Goal: Information Seeking & Learning: Learn about a topic

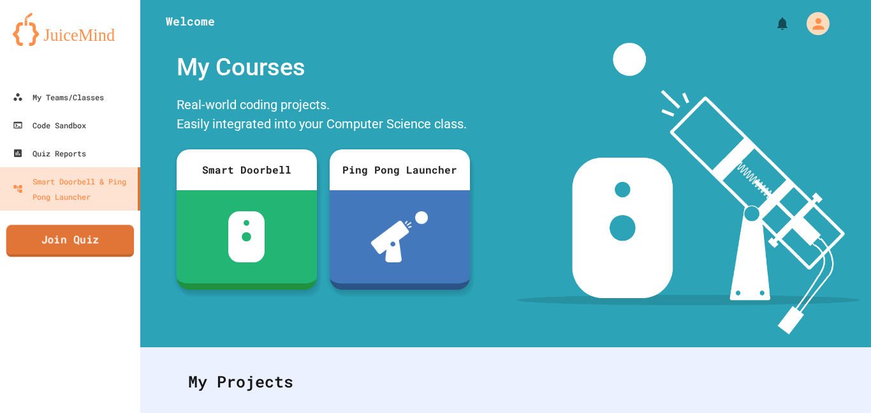
click at [83, 248] on link "Join Quiz" at bounding box center [70, 241] width 128 height 32
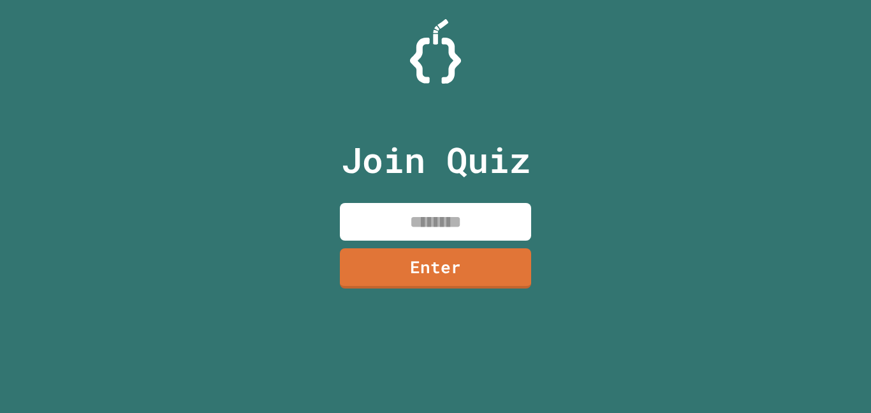
click at [389, 221] on input at bounding box center [435, 222] width 191 height 38
type input "********"
click at [413, 270] on link "Enter" at bounding box center [435, 266] width 193 height 41
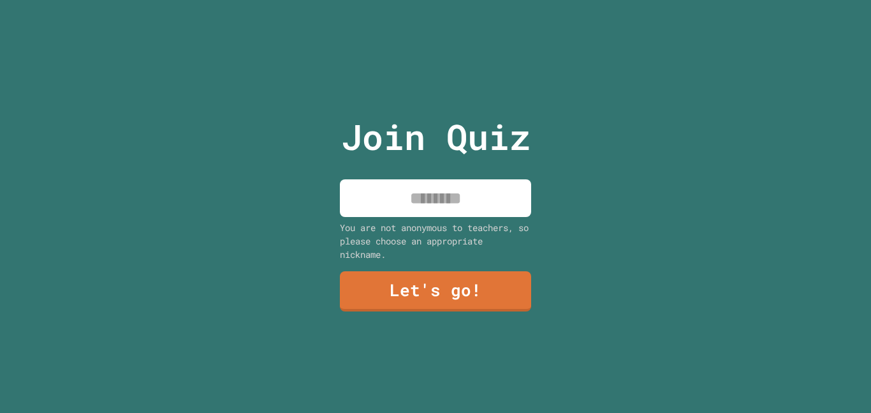
click at [473, 212] on input at bounding box center [435, 198] width 191 height 38
type input "**********"
click at [503, 250] on div "You are not anonymous to teachers, so please choose an appropriate nickname." at bounding box center [435, 241] width 191 height 40
click at [494, 270] on div "**********" at bounding box center [436, 206] width 215 height 413
click at [487, 297] on link "Let's go!" at bounding box center [435, 291] width 191 height 40
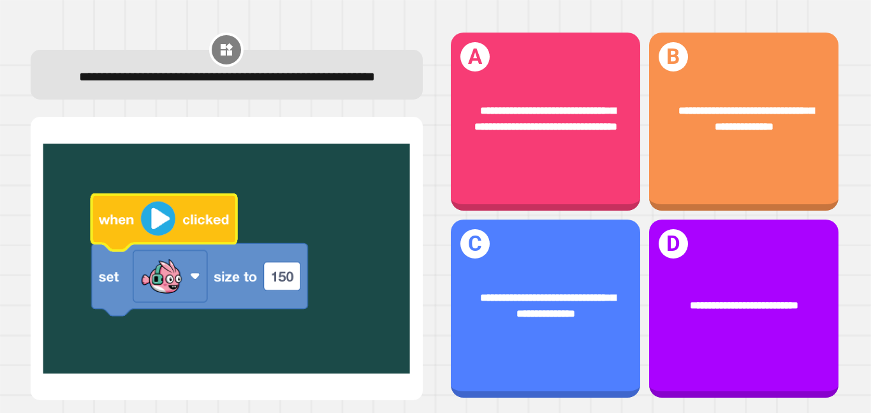
click at [804, 181] on div "**********" at bounding box center [743, 122] width 189 height 178
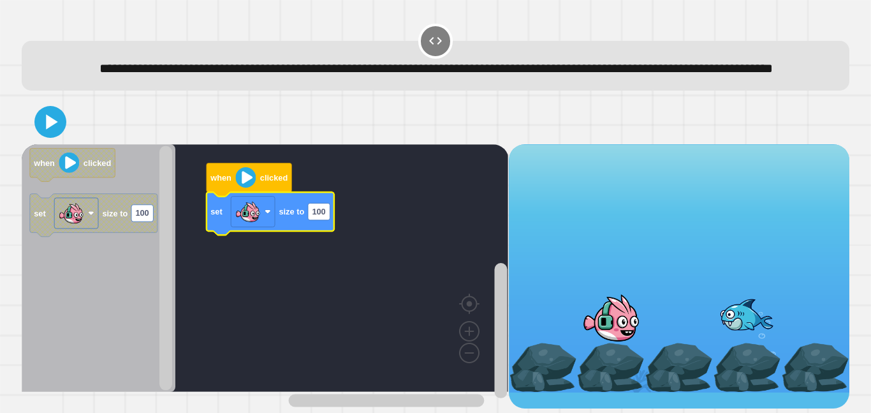
click at [253, 225] on image "Blockly Workspace" at bounding box center [248, 212] width 26 height 26
type input "***"
click at [36, 138] on button at bounding box center [50, 122] width 32 height 32
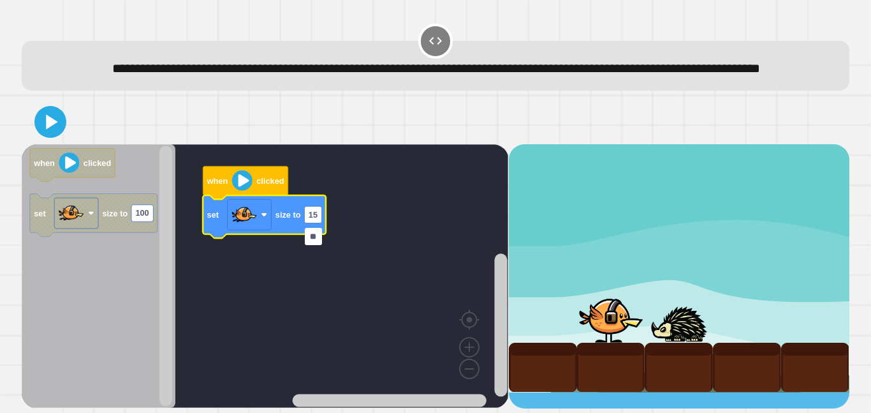
type input "***"
click at [43, 135] on icon at bounding box center [51, 122] width 26 height 26
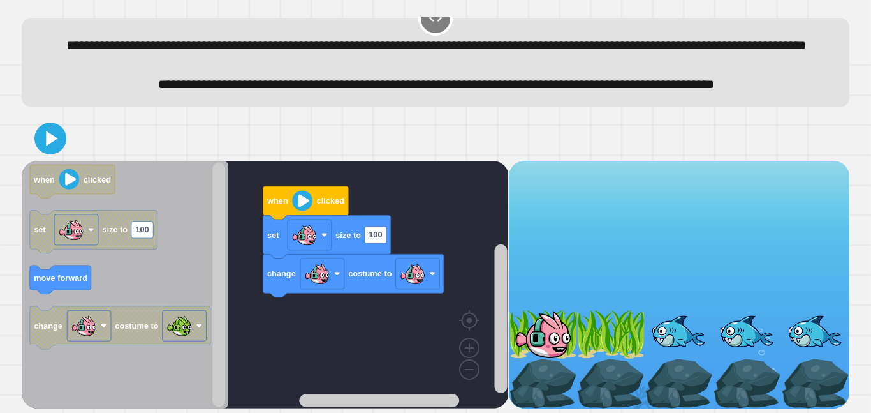
scroll to position [67, 0]
click at [418, 270] on image "Blockly Workspace" at bounding box center [413, 273] width 26 height 26
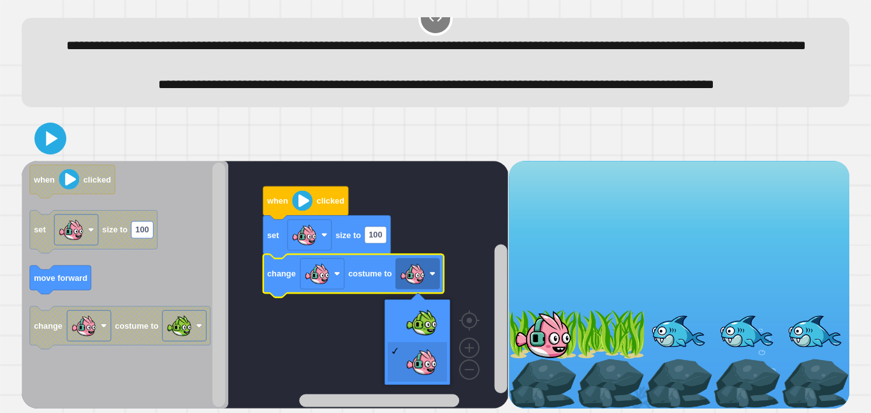
click at [452, 313] on rect "Blockly Workspace" at bounding box center [265, 285] width 487 height 248
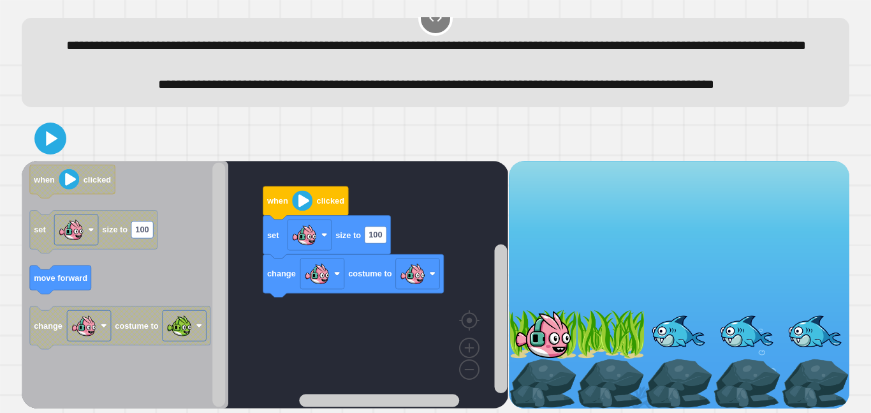
click at [410, 266] on image "Blockly Workspace" at bounding box center [413, 273] width 26 height 26
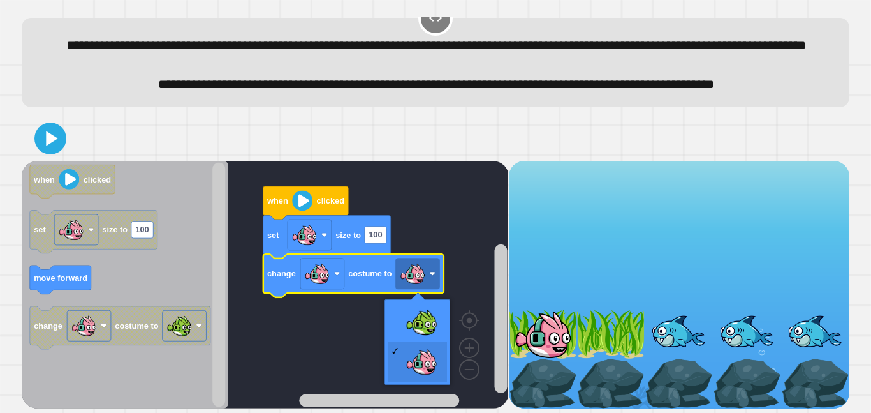
click at [418, 322] on rect "Blockly Workspace" at bounding box center [265, 285] width 487 height 248
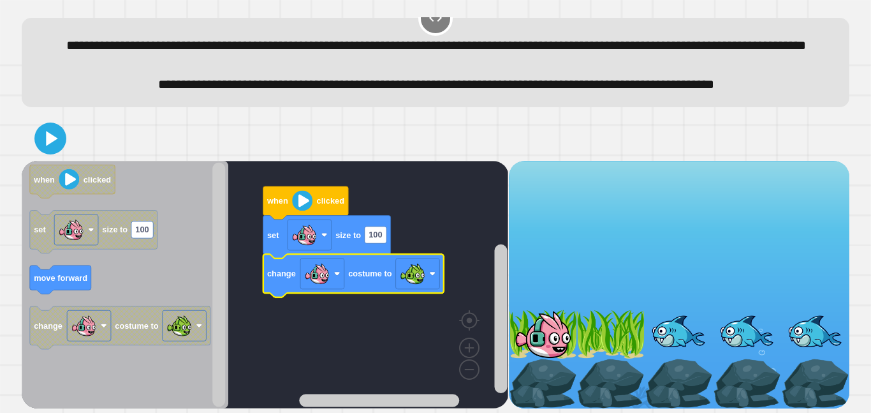
click at [47, 138] on icon at bounding box center [51, 138] width 11 height 15
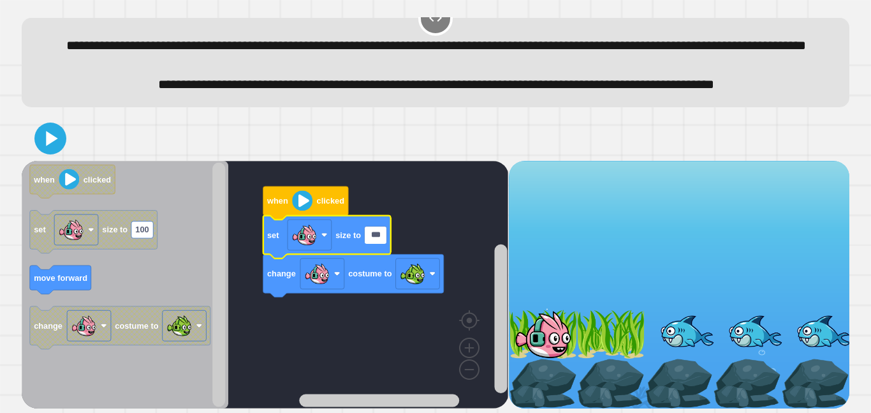
click at [367, 240] on input "***" at bounding box center [376, 234] width 22 height 17
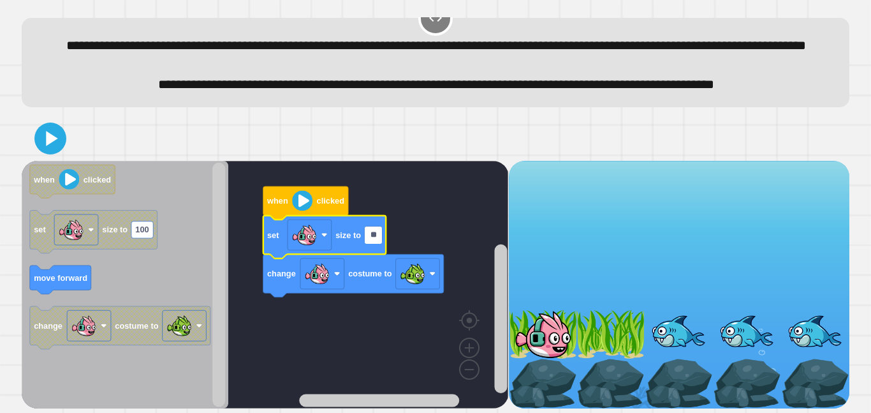
type input "***"
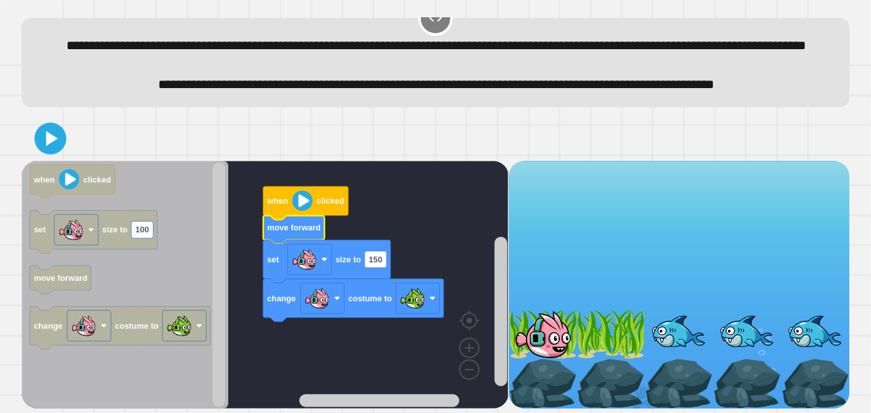
click at [40, 147] on icon at bounding box center [51, 139] width 26 height 26
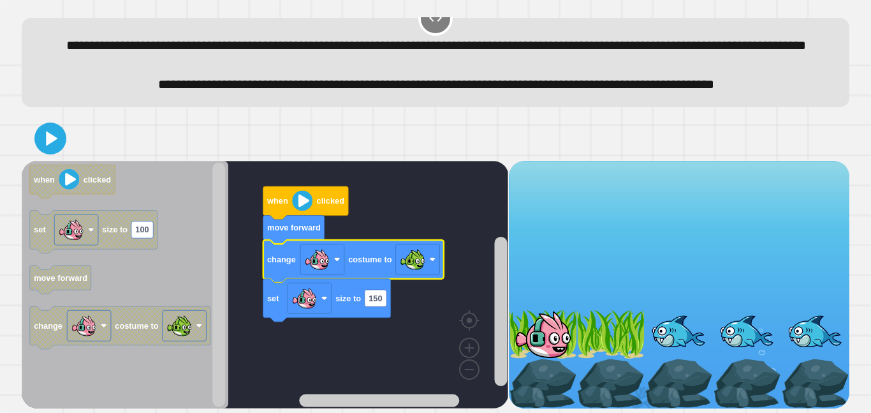
click at [59, 145] on icon at bounding box center [51, 139] width 26 height 26
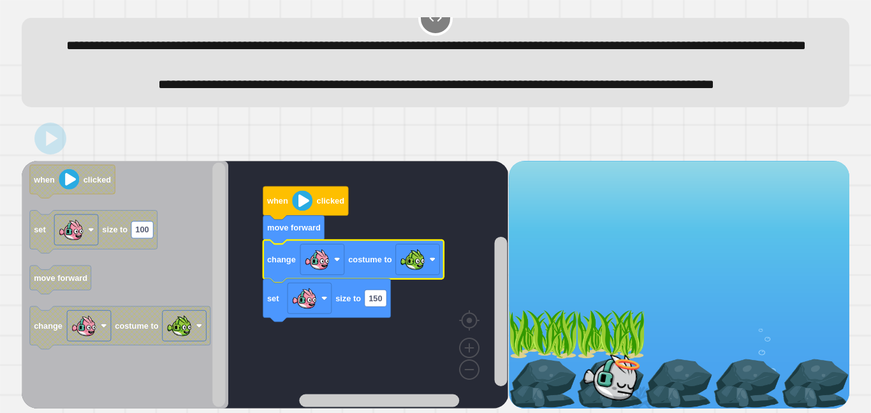
click at [409, 255] on image "Blockly Workspace" at bounding box center [413, 259] width 26 height 26
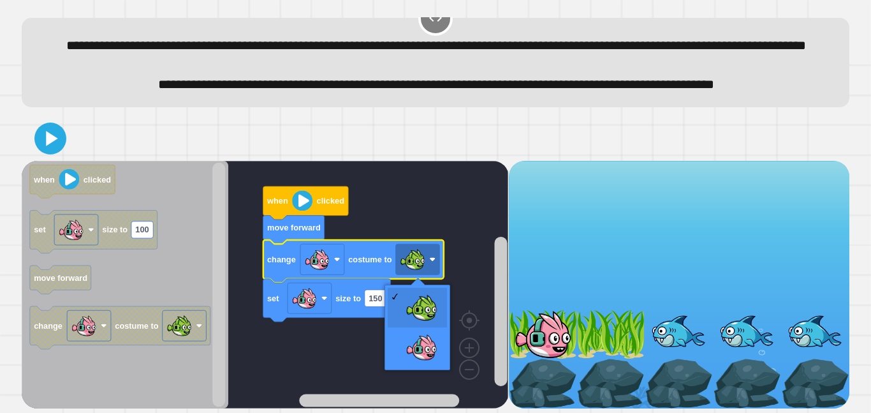
click at [411, 262] on image "Blockly Workspace" at bounding box center [413, 259] width 26 height 26
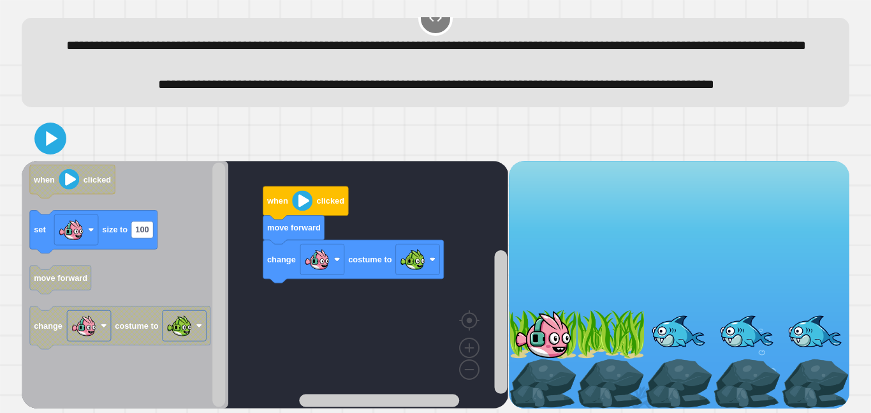
click at [37, 139] on button at bounding box center [50, 138] width 32 height 32
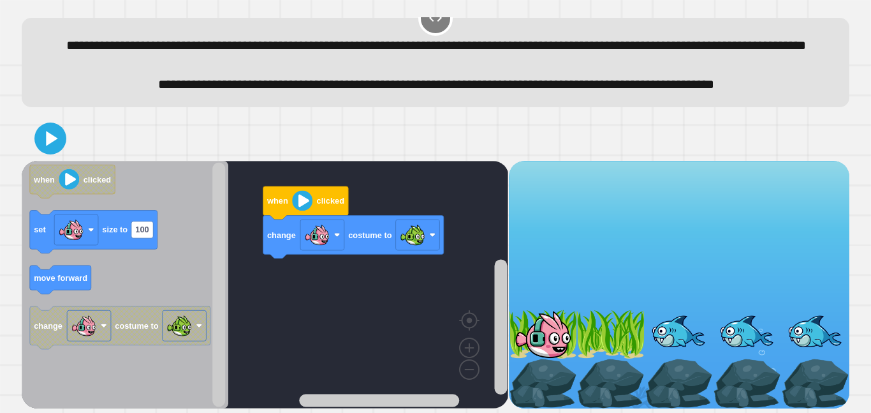
click at [28, 148] on div at bounding box center [436, 138] width 828 height 45
click at [57, 139] on icon at bounding box center [51, 138] width 11 height 15
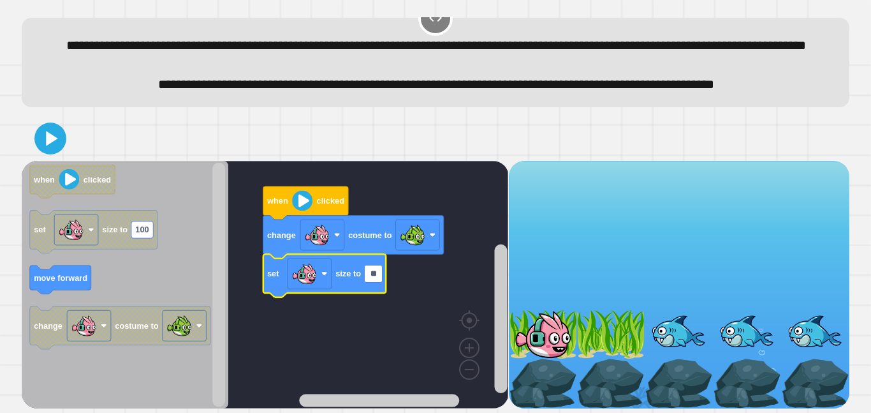
type input "*"
type input "**"
click at [50, 147] on icon at bounding box center [51, 139] width 26 height 26
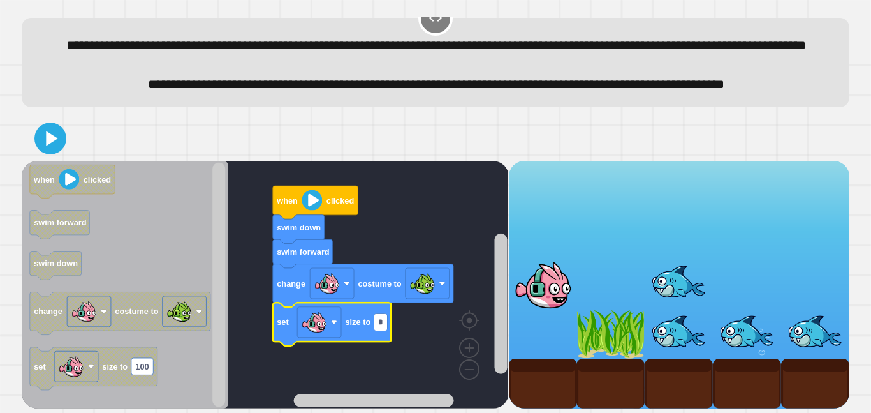
type input "**"
click at [436, 293] on rect "Blockly Workspace" at bounding box center [428, 283] width 44 height 31
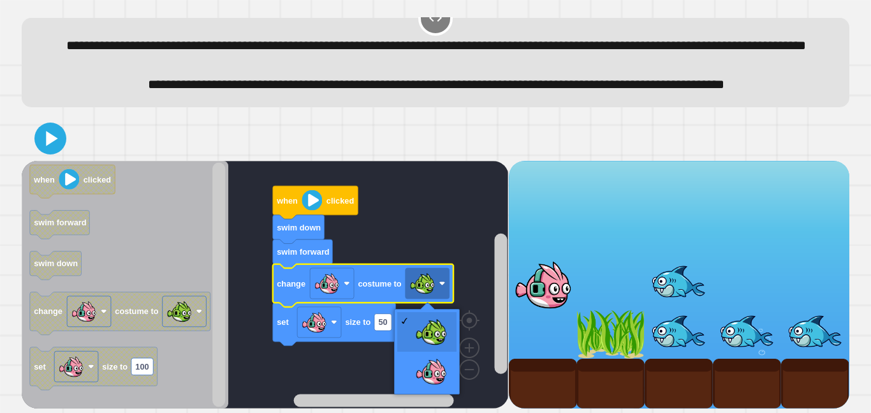
click at [432, 292] on image "Blockly Workspace" at bounding box center [423, 283] width 26 height 26
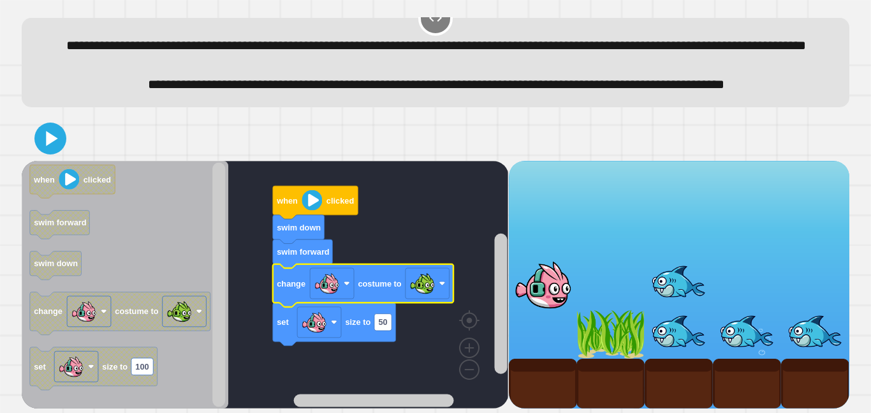
click at [50, 144] on icon at bounding box center [51, 139] width 26 height 26
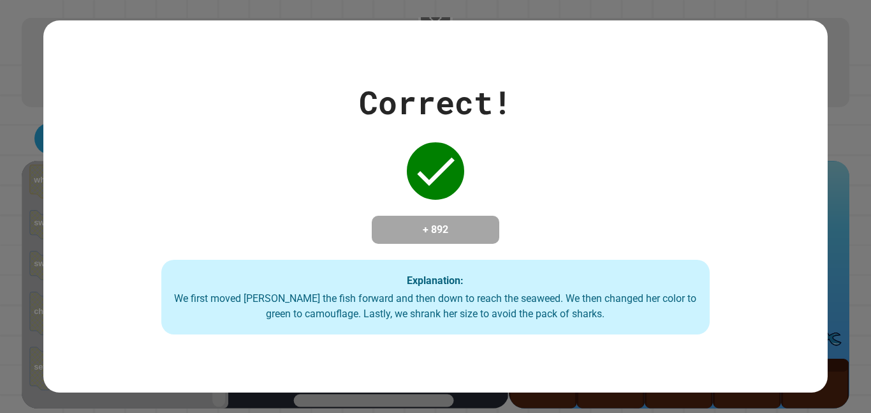
click at [845, 232] on div "Correct! + 892 Explanation: We first moved Finley the fish forward and then dow…" at bounding box center [435, 206] width 871 height 413
click at [825, 263] on div "Correct! + 892 Explanation: We first moved Finley the fish forward and then dow…" at bounding box center [435, 206] width 784 height 256
click at [817, 265] on div "Correct! + 892 Explanation: We first moved Finley the fish forward and then dow…" at bounding box center [435, 206] width 784 height 256
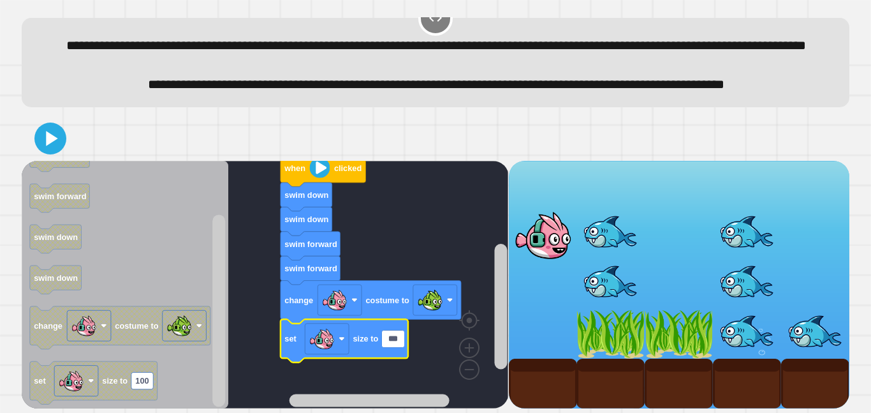
click at [396, 337] on input "***" at bounding box center [393, 338] width 22 height 17
type input "**"
click at [445, 314] on rect "Blockly Workspace" at bounding box center [435, 300] width 44 height 31
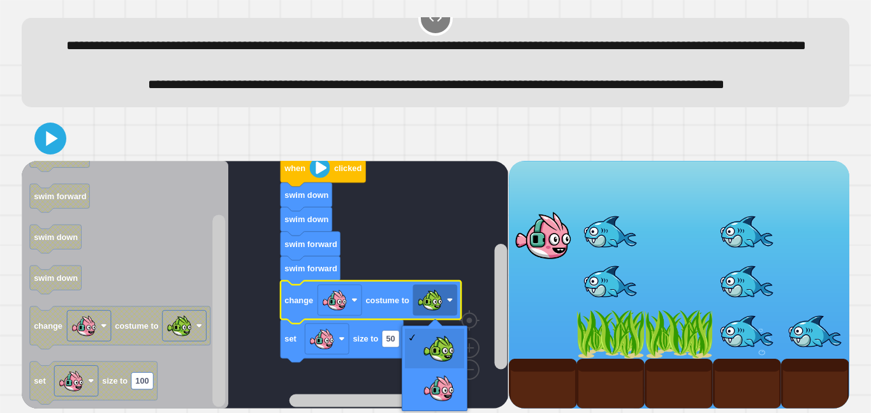
click at [48, 139] on icon at bounding box center [51, 138] width 11 height 15
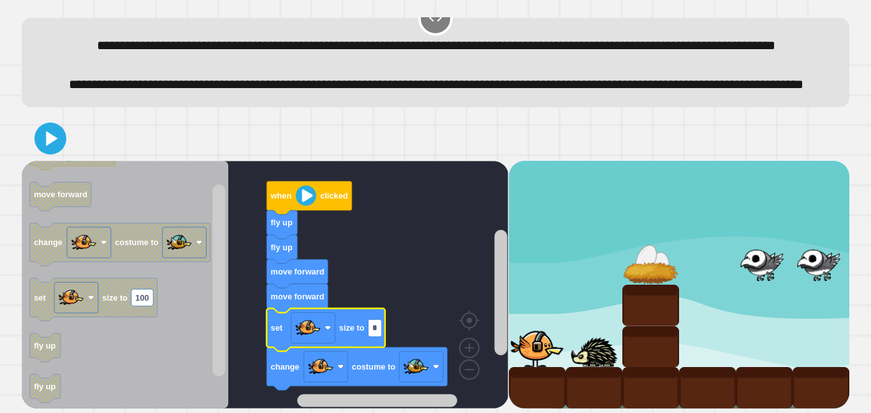
type input "**"
click at [61, 143] on icon at bounding box center [51, 139] width 26 height 26
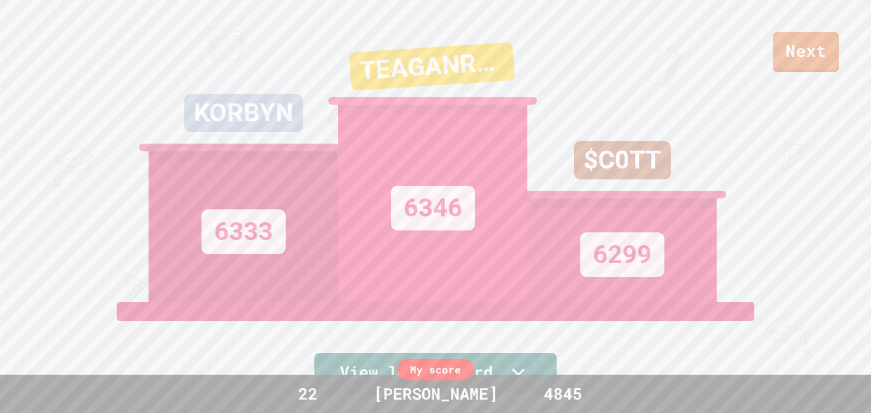
click at [839, 48] on link "Next" at bounding box center [806, 52] width 66 height 40
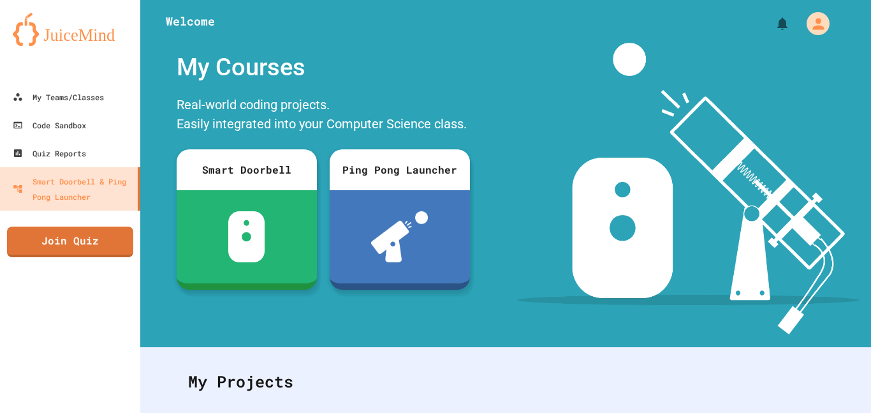
click at [40, 249] on link "Join Quiz" at bounding box center [70, 241] width 126 height 31
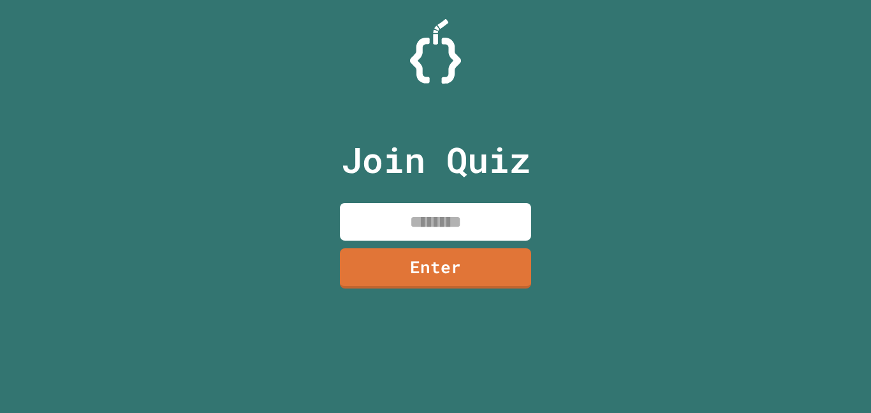
click at [49, 247] on div "Join Quiz Enter" at bounding box center [435, 206] width 871 height 413
click at [463, 232] on input at bounding box center [435, 222] width 191 height 38
type input "********"
click at [506, 270] on link "Enter" at bounding box center [435, 268] width 191 height 40
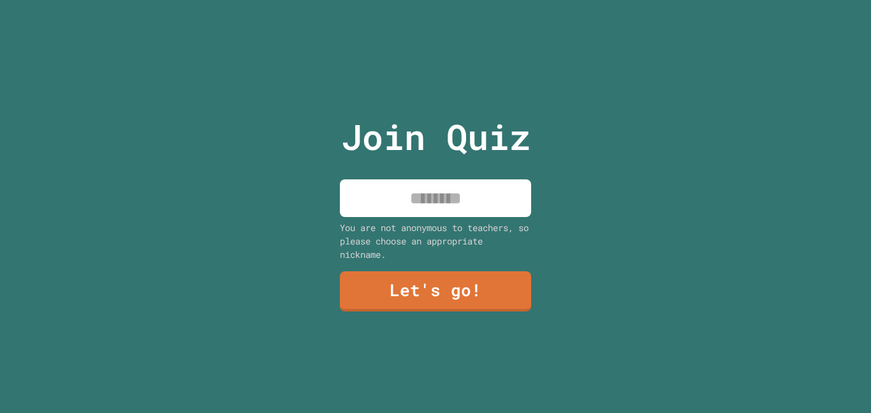
click at [465, 201] on input at bounding box center [435, 198] width 191 height 38
type input "**********"
click at [491, 292] on link "Let's go!" at bounding box center [435, 291] width 191 height 40
click at [436, 0] on div at bounding box center [436, 0] width 0 height 0
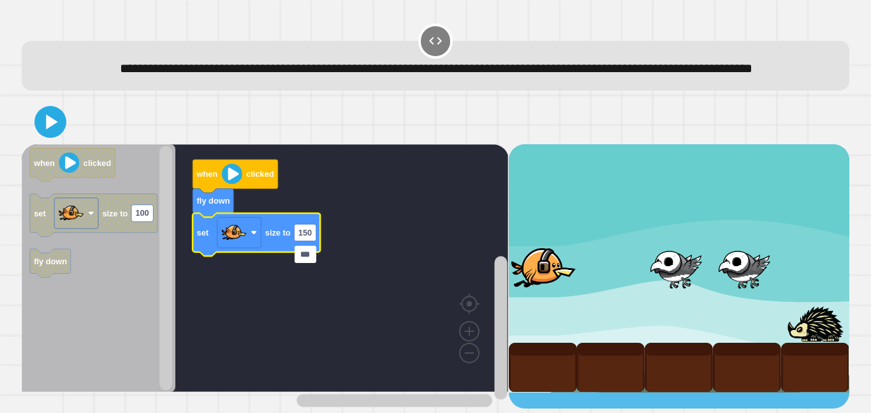
type input "***"
click at [48, 129] on icon at bounding box center [51, 121] width 11 height 15
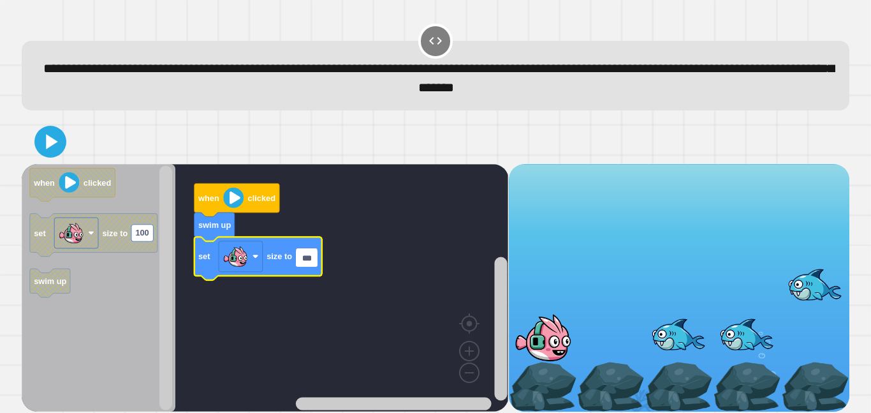
type input "***"
click at [52, 130] on button at bounding box center [50, 142] width 32 height 32
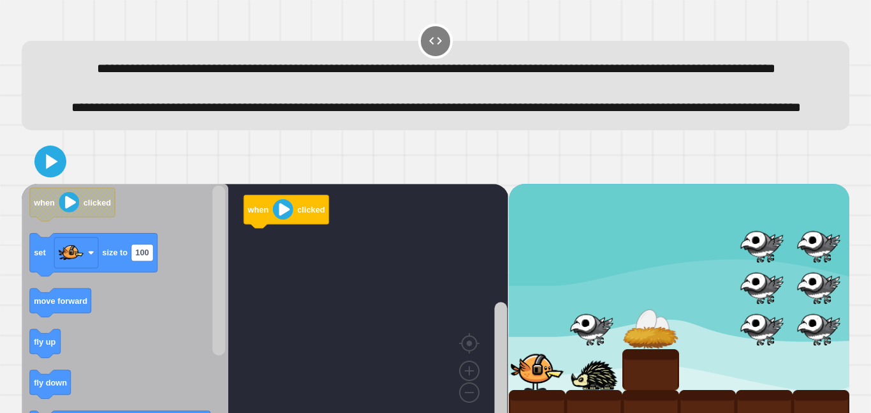
scroll to position [67, 0]
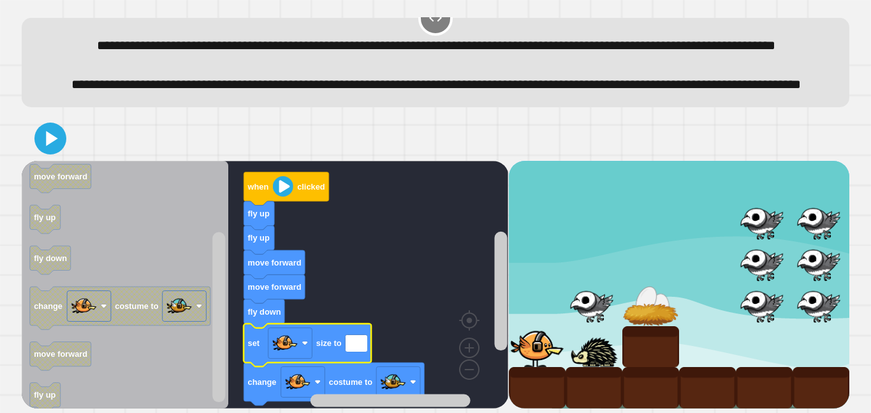
type input "*"
click at [47, 144] on icon at bounding box center [51, 138] width 11 height 15
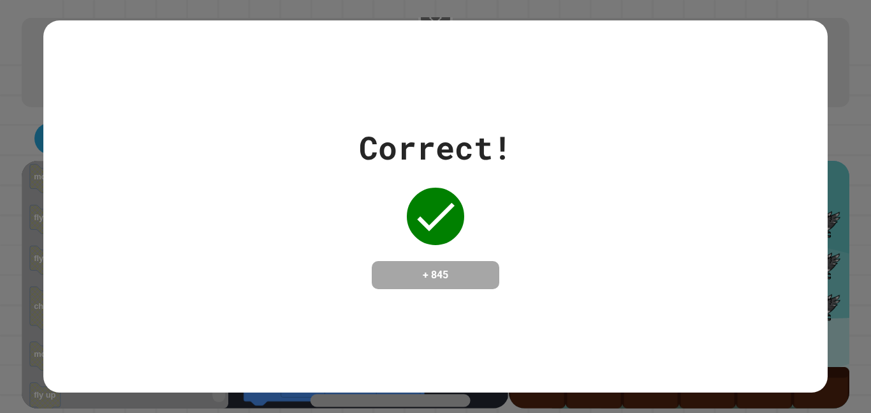
click at [0, 168] on div "Correct! + 845" at bounding box center [435, 206] width 871 height 413
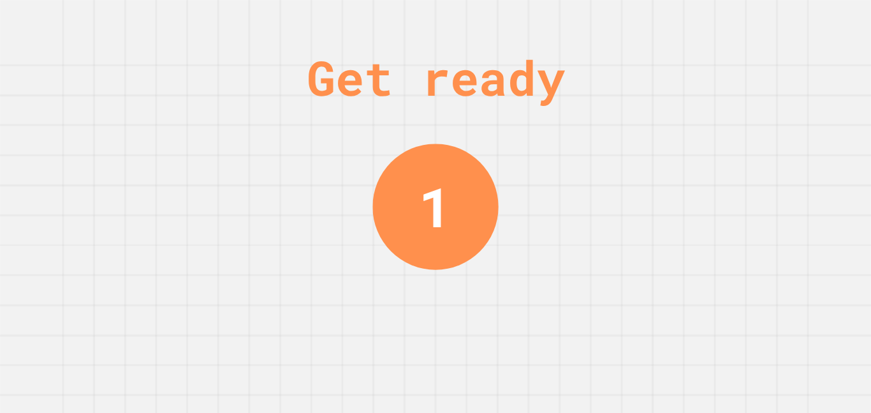
click at [864, 269] on div "Get ready 1" at bounding box center [435, 206] width 871 height 413
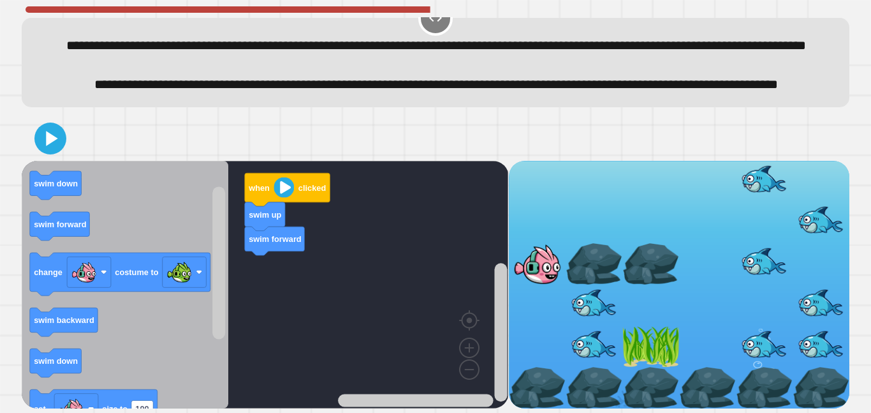
scroll to position [67, 0]
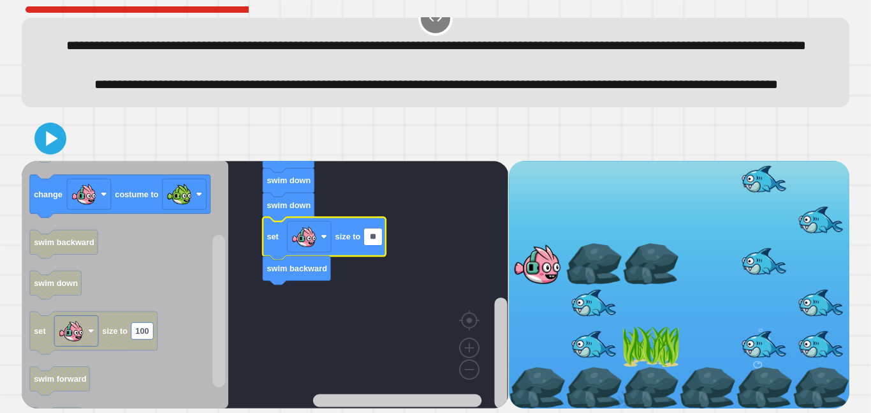
type input "*"
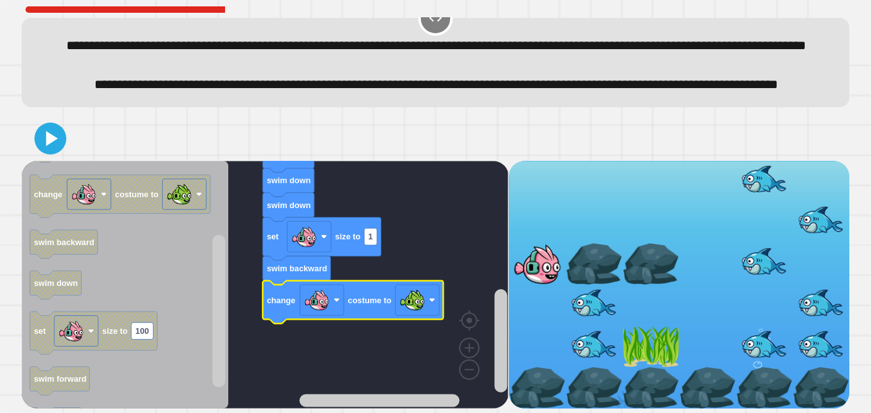
click at [45, 129] on icon at bounding box center [51, 139] width 26 height 26
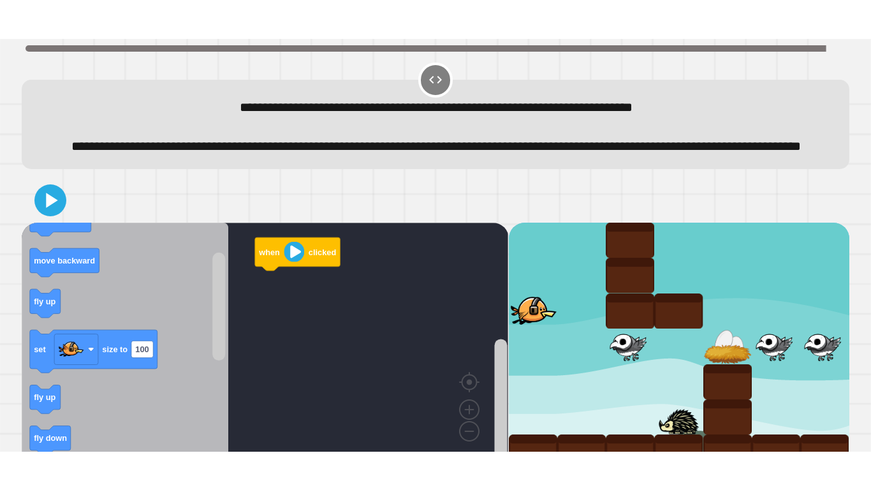
scroll to position [47, 0]
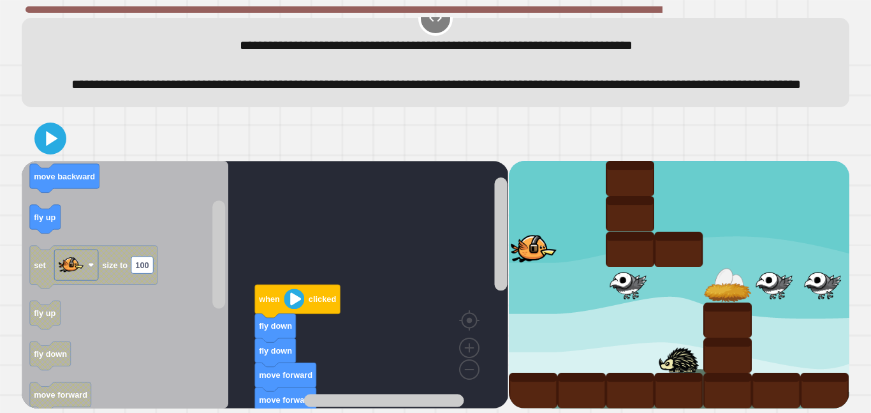
click at [440, 307] on rect "Blockly Workspace" at bounding box center [265, 285] width 487 height 248
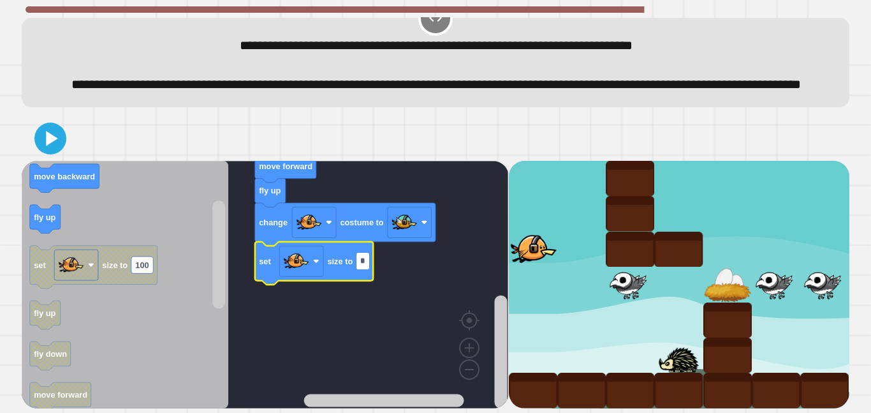
type input "*"
click at [47, 146] on icon at bounding box center [51, 139] width 26 height 26
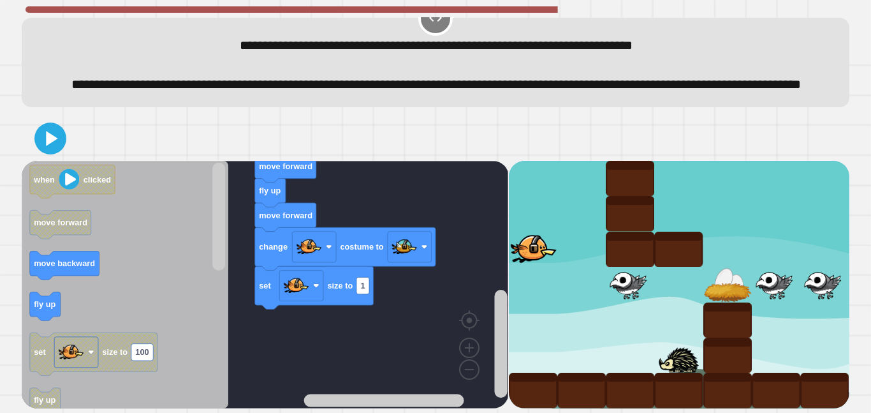
click at [48, 131] on icon at bounding box center [51, 139] width 26 height 26
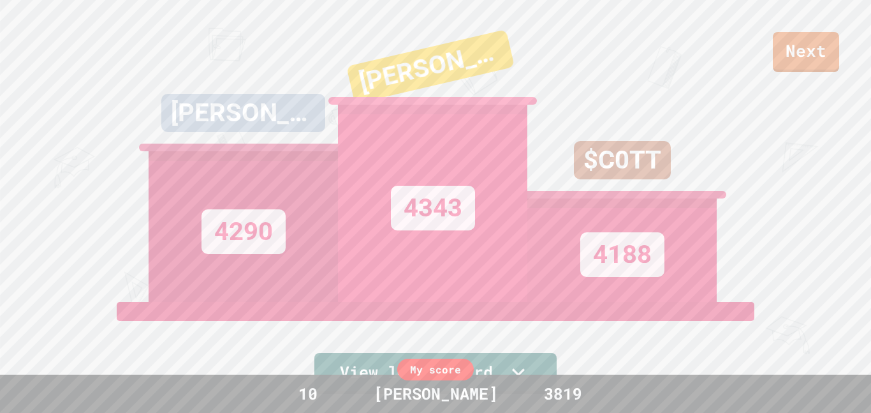
click at [808, 33] on link "Next" at bounding box center [806, 52] width 66 height 40
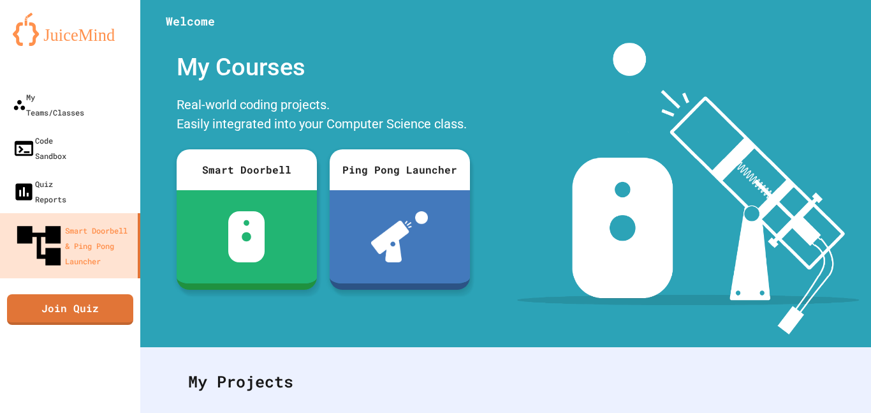
click at [45, 294] on link "Join Quiz" at bounding box center [70, 309] width 126 height 31
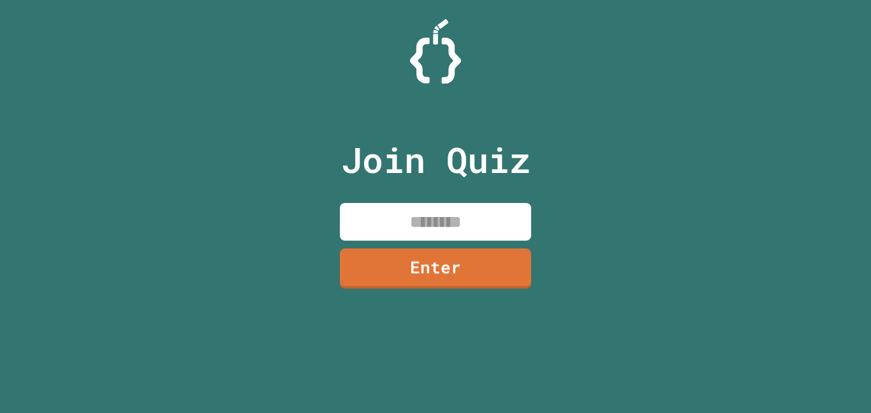
click at [436, 219] on input at bounding box center [435, 222] width 191 height 38
type input "********"
click at [503, 278] on link "Enter" at bounding box center [435, 268] width 191 height 40
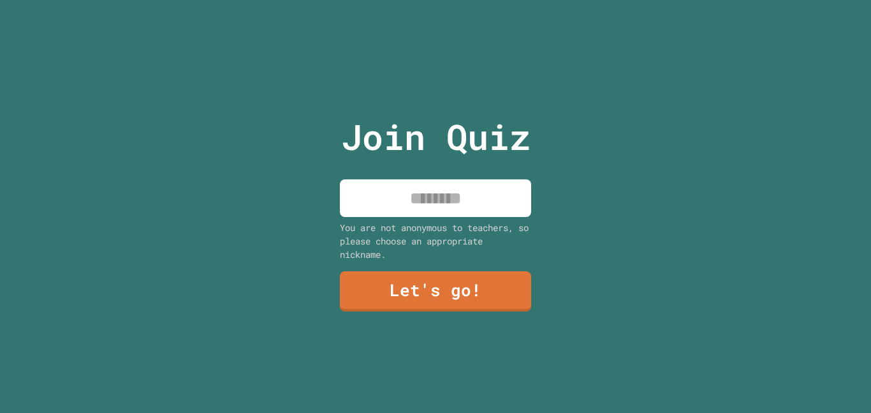
click at [500, 205] on input at bounding box center [435, 198] width 191 height 38
type input "**********"
click at [473, 299] on link "Let's go!" at bounding box center [435, 291] width 191 height 40
click at [436, 0] on div at bounding box center [436, 0] width 0 height 0
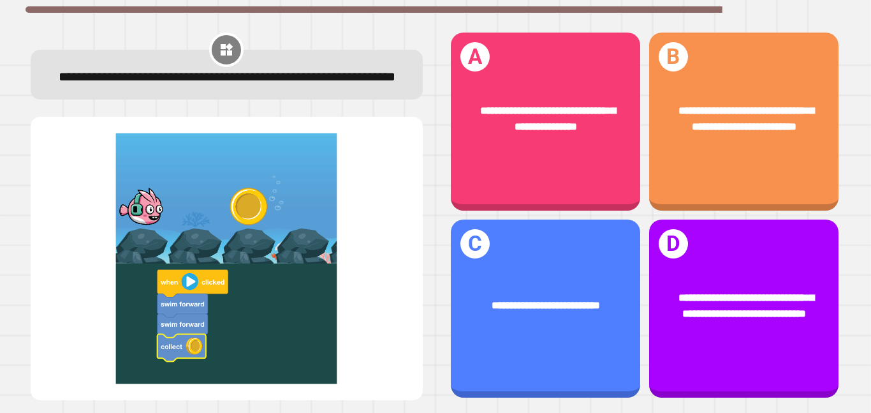
click at [773, 124] on span "**********" at bounding box center [746, 118] width 135 height 26
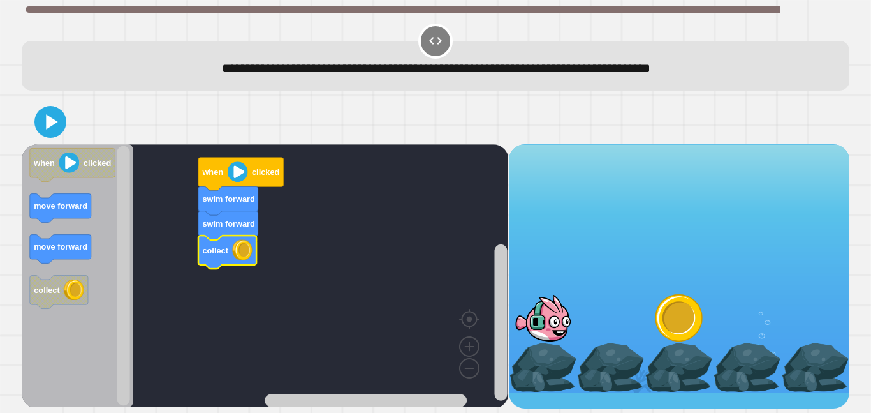
click at [62, 130] on icon at bounding box center [51, 122] width 26 height 26
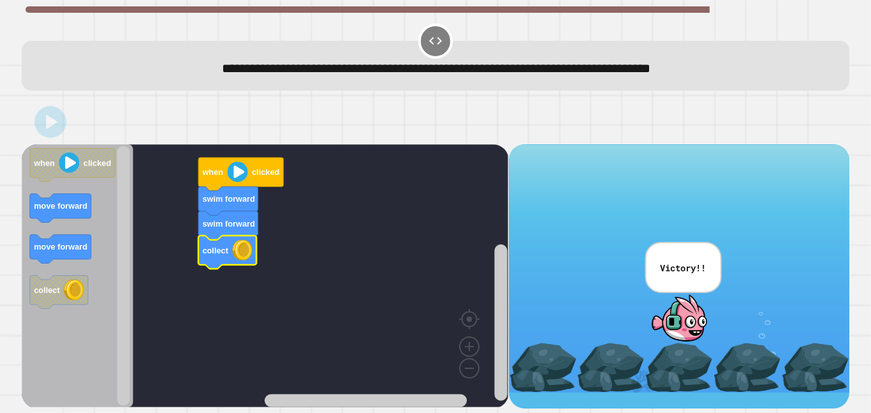
click at [0, 0] on div "Correct! + 930 Explanation: The key to solving this puzzle was to make Finley s…" at bounding box center [0, 0] width 0 height 0
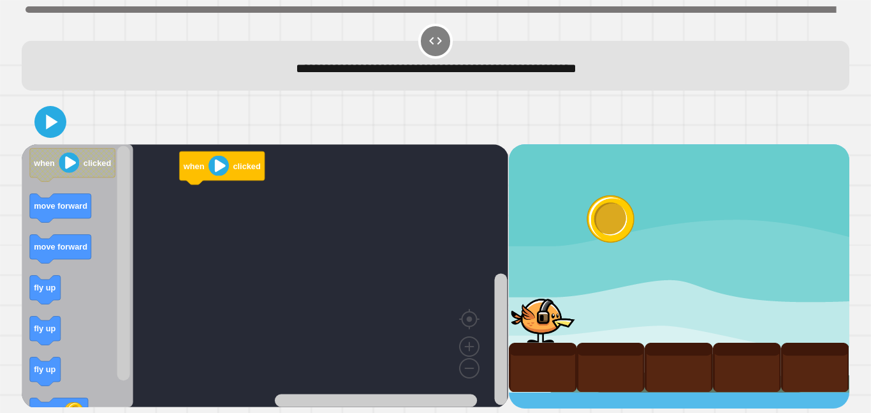
click at [34, 221] on rect "Blockly Workspace" at bounding box center [60, 208] width 61 height 29
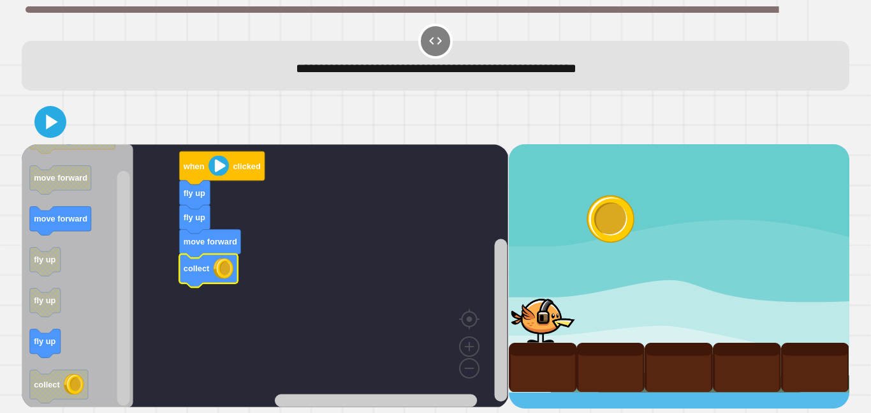
click at [36, 129] on button at bounding box center [50, 122] width 32 height 32
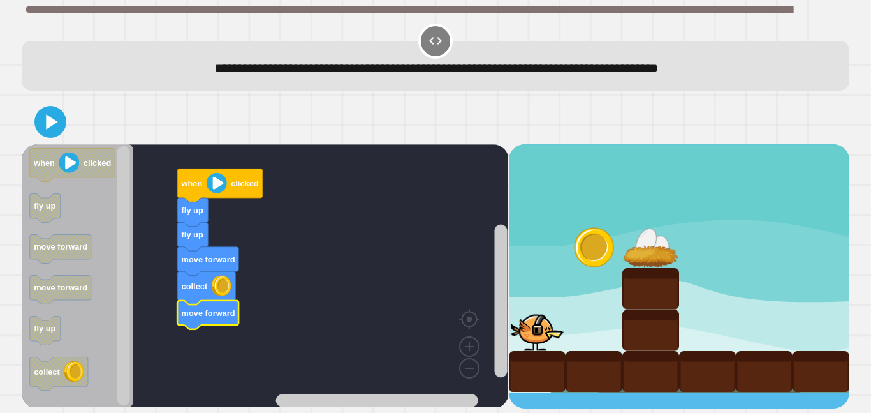
click at [52, 131] on icon at bounding box center [51, 122] width 26 height 26
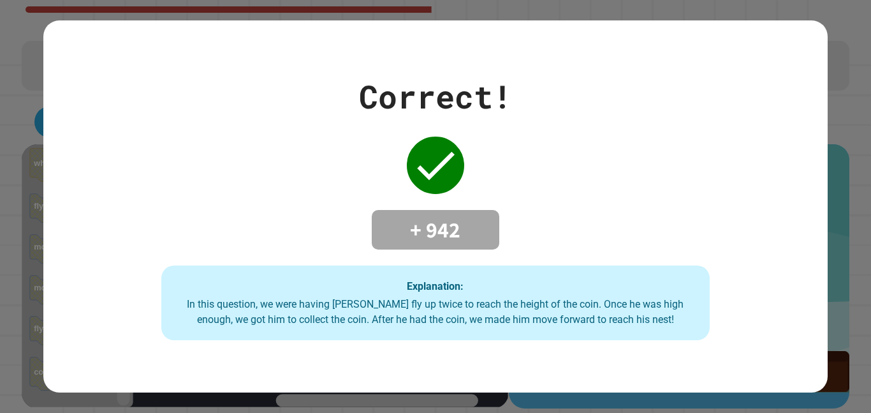
click at [0, 166] on div "Correct! + 942 Explanation: In this question, we were having Ollie fly up twice…" at bounding box center [435, 206] width 871 height 413
click at [0, 167] on div "Correct! + 942 Explanation: In this question, we were having Ollie fly up twice…" at bounding box center [435, 206] width 871 height 413
click at [0, 189] on div "Correct! + 942 Explanation: In this question, we were having Ollie fly up twice…" at bounding box center [435, 206] width 871 height 413
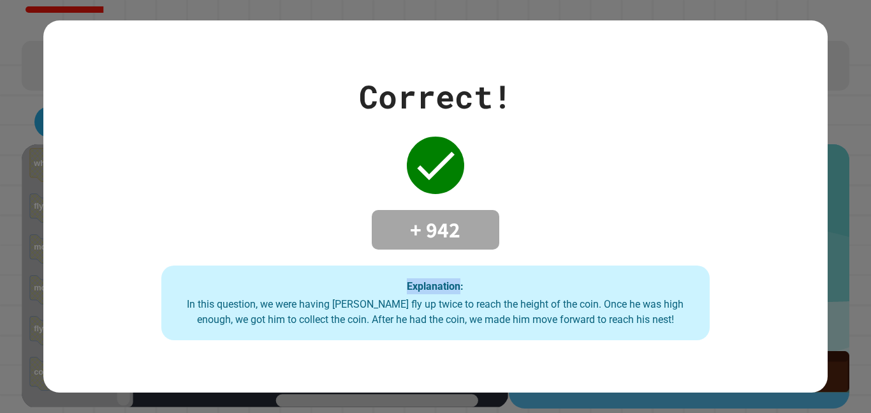
click at [113, 224] on div "Correct! + 942 Explanation: In this question, we were having Ollie fly up twice…" at bounding box center [435, 207] width 784 height 268
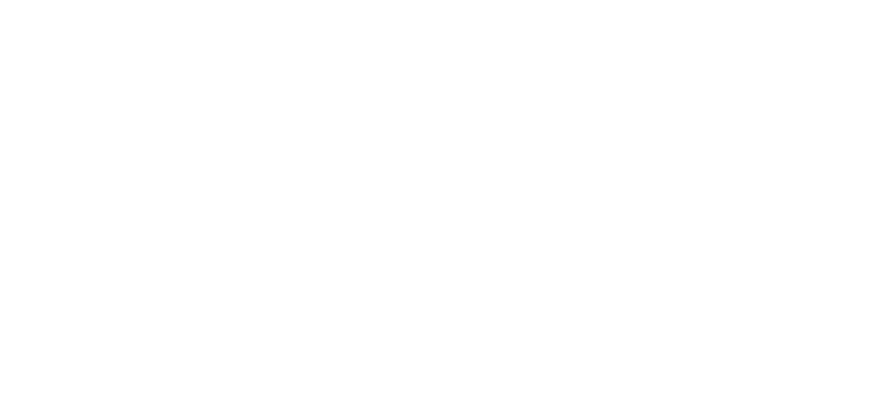
click at [775, 199] on div at bounding box center [435, 206] width 871 height 413
click at [776, 204] on div at bounding box center [435, 206] width 871 height 413
click at [764, 198] on div at bounding box center [435, 206] width 871 height 413
click at [771, 214] on div at bounding box center [435, 206] width 871 height 413
click at [767, 232] on div at bounding box center [435, 206] width 871 height 413
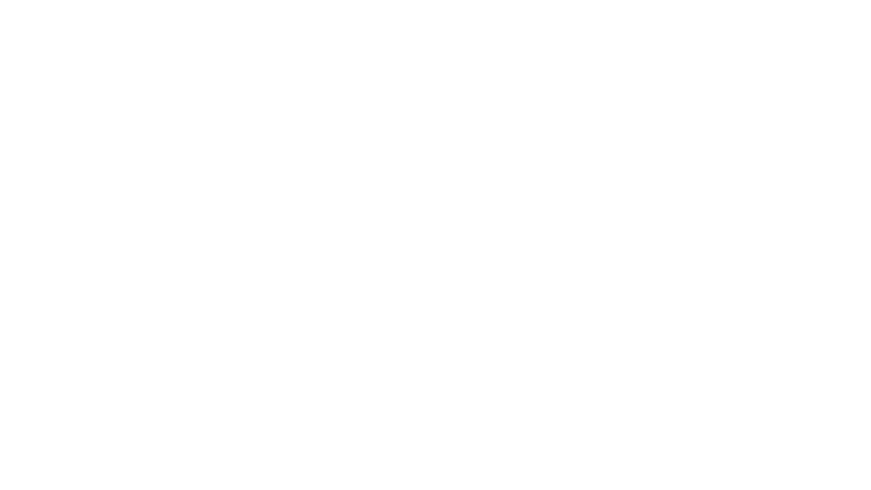
click at [770, 212] on div at bounding box center [435, 245] width 871 height 490
click at [780, 229] on div at bounding box center [435, 245] width 871 height 490
click at [750, 279] on div at bounding box center [435, 245] width 871 height 490
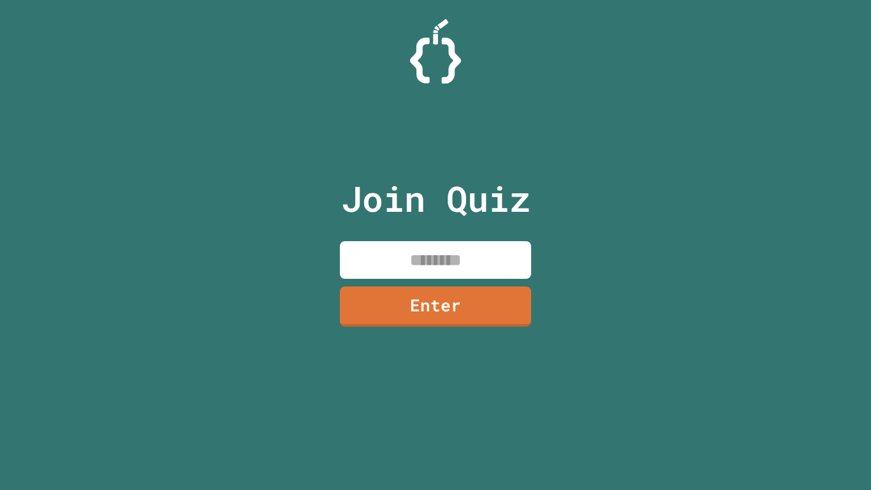
click at [425, 268] on input at bounding box center [435, 260] width 191 height 38
type input "********"
click at [505, 304] on link "Enter" at bounding box center [435, 306] width 191 height 40
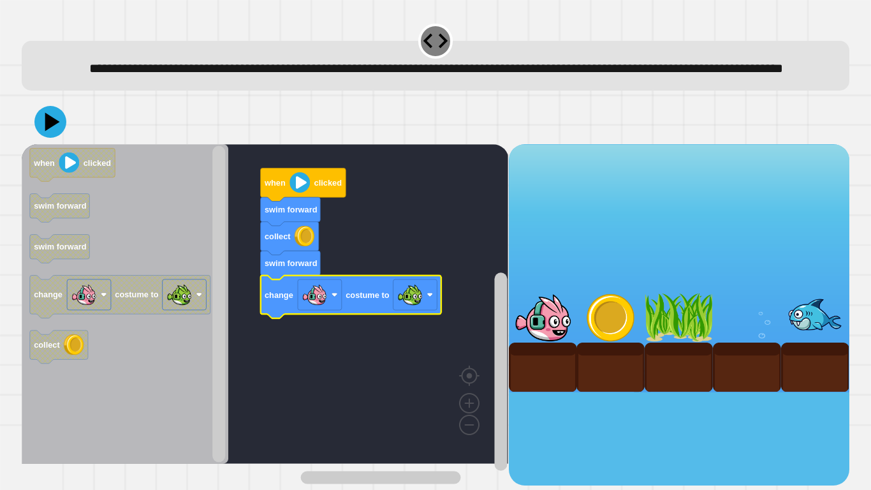
click at [47, 131] on icon at bounding box center [52, 121] width 15 height 19
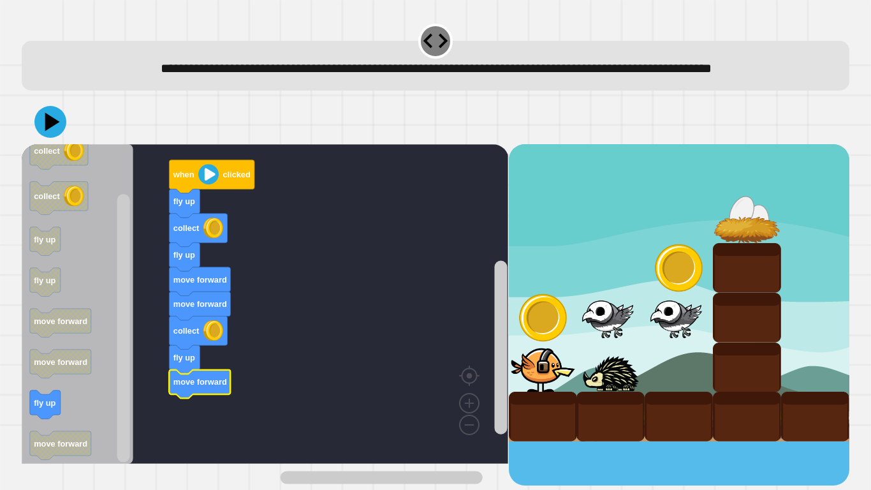
click at [47, 138] on button at bounding box center [50, 122] width 32 height 32
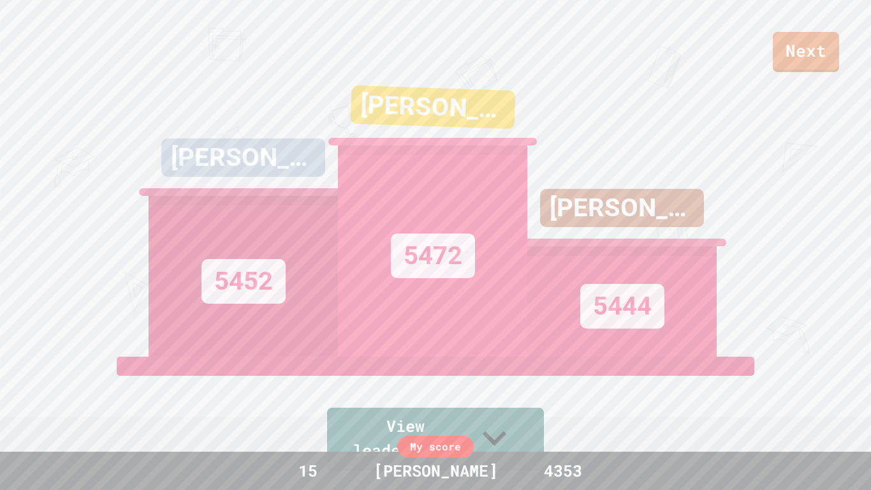
click at [827, 57] on link "Next" at bounding box center [806, 52] width 66 height 40
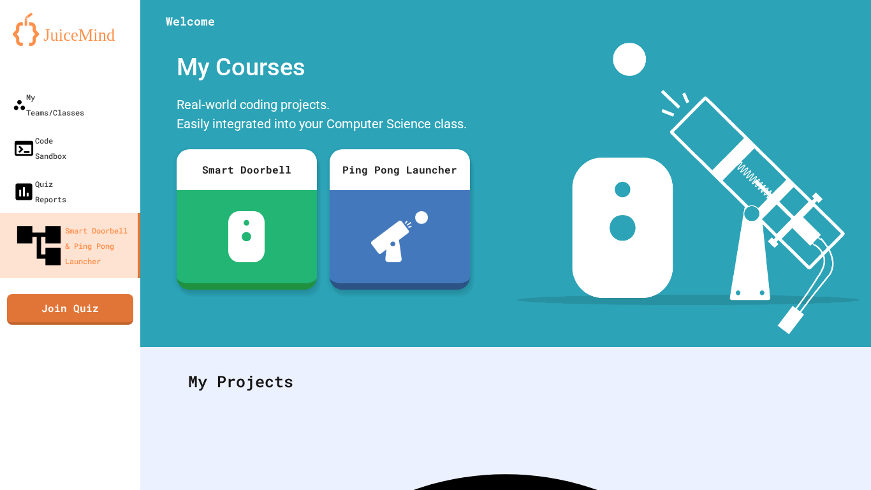
click at [61, 294] on link "Join Quiz" at bounding box center [70, 309] width 126 height 31
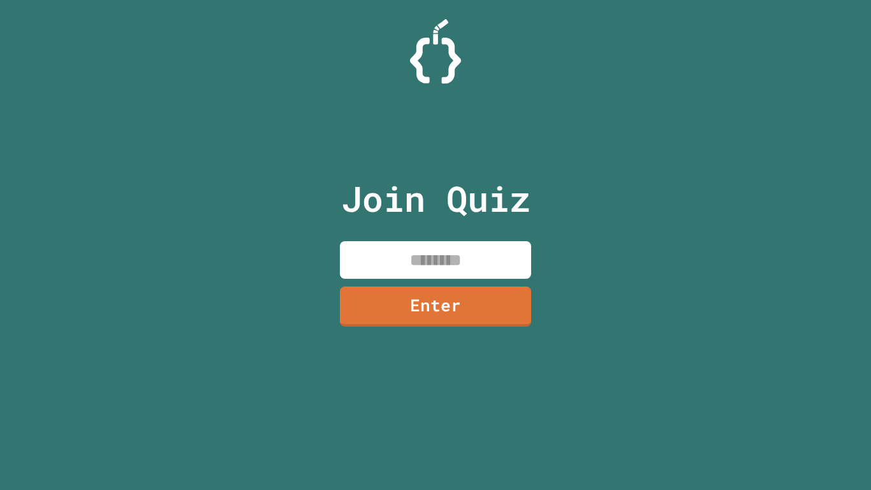
click at [441, 248] on input at bounding box center [435, 260] width 191 height 38
type input "********"
click at [470, 306] on link "Enter" at bounding box center [435, 306] width 191 height 40
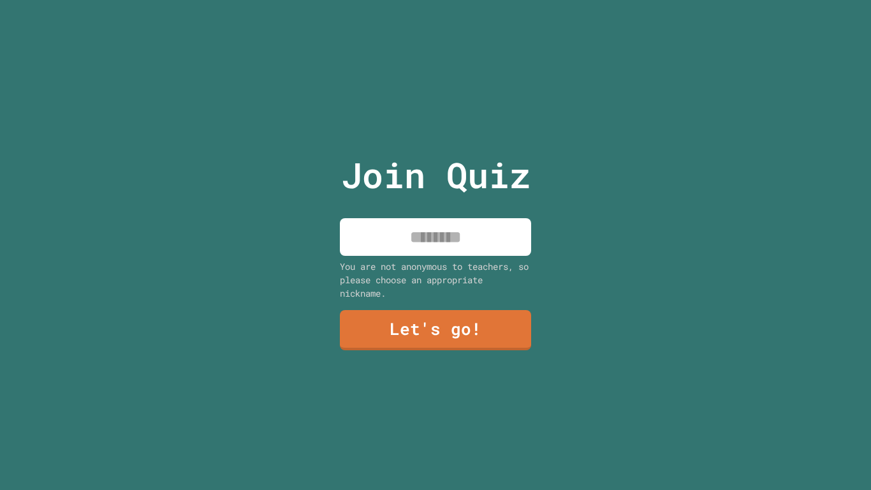
click at [481, 240] on input at bounding box center [435, 237] width 191 height 38
type input "**********"
click at [489, 324] on link "Let's go!" at bounding box center [435, 330] width 191 height 40
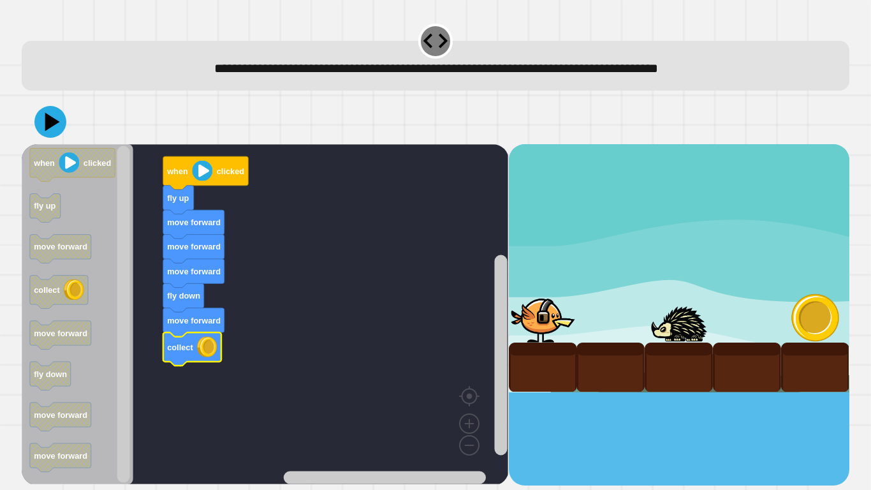
click at [47, 119] on icon at bounding box center [52, 121] width 15 height 19
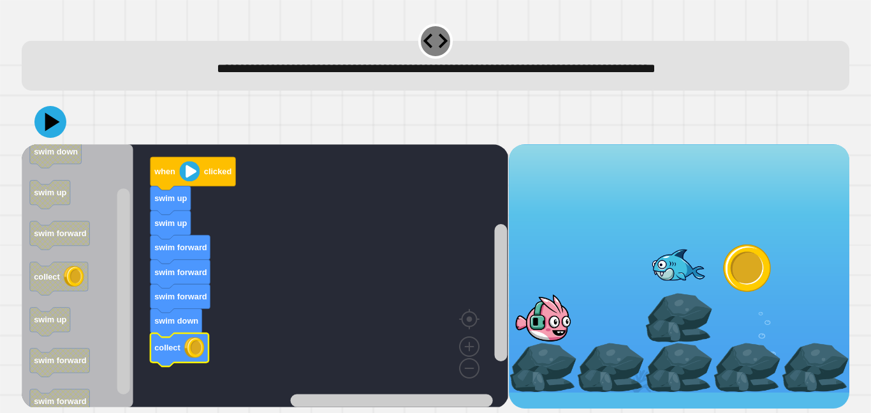
click at [41, 117] on icon at bounding box center [50, 122] width 32 height 32
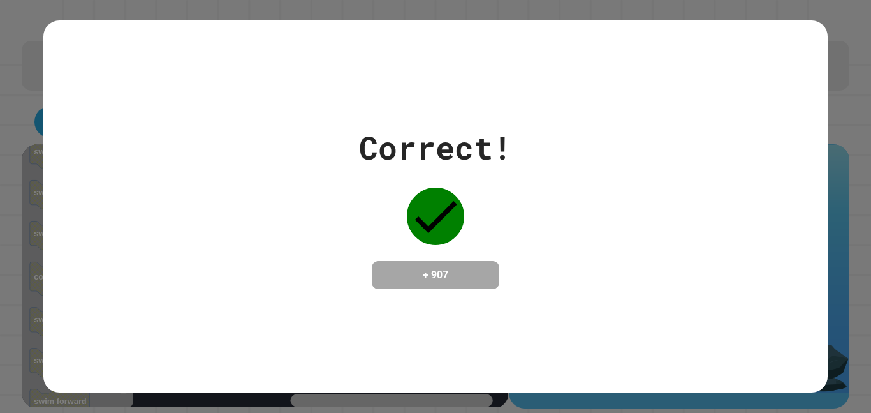
click at [0, 230] on div "Correct! + 907" at bounding box center [435, 206] width 871 height 413
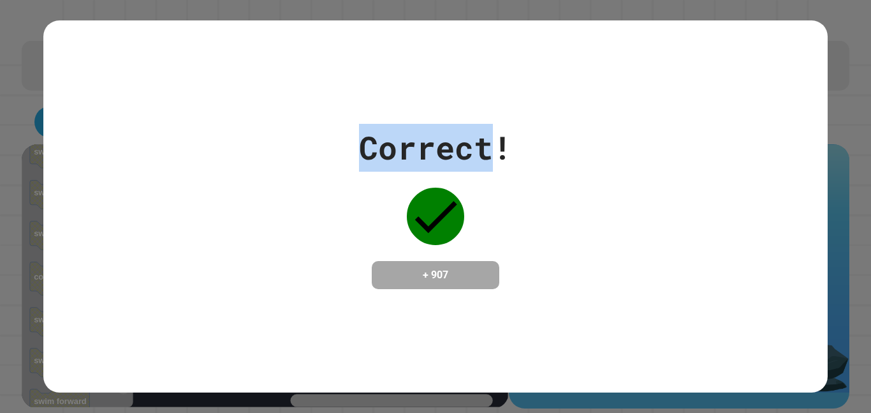
click at [0, 232] on div "Correct! + 907" at bounding box center [435, 206] width 871 height 413
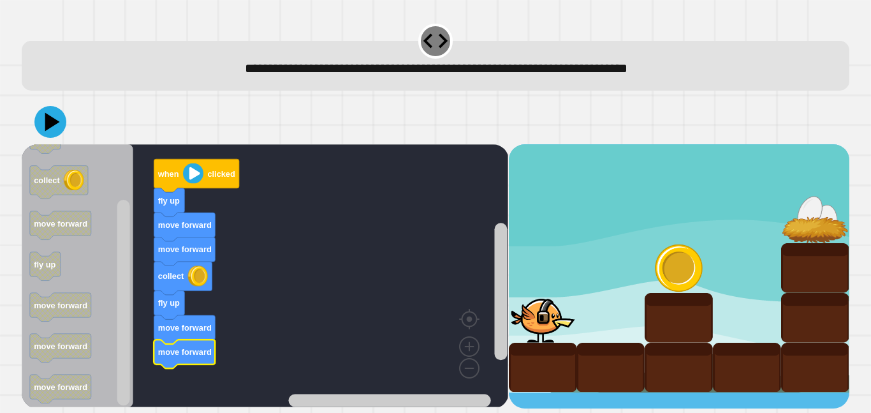
click at [42, 121] on icon at bounding box center [50, 122] width 32 height 32
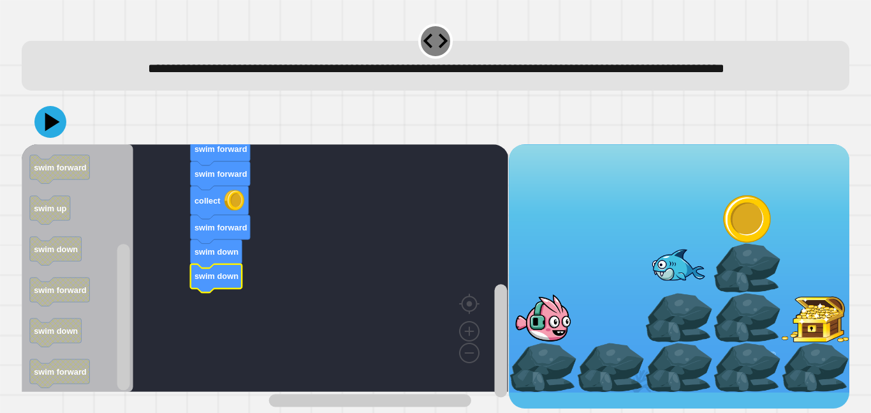
click at [48, 131] on icon at bounding box center [52, 121] width 15 height 19
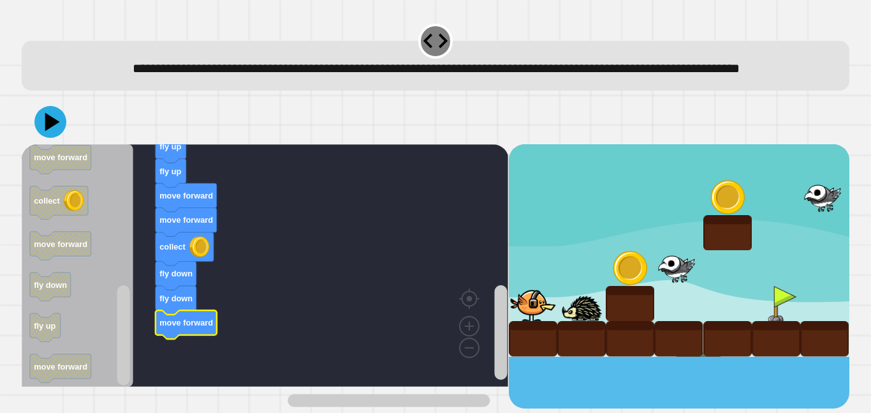
click at [47, 131] on icon at bounding box center [52, 121] width 15 height 19
click at [38, 138] on icon at bounding box center [50, 122] width 32 height 32
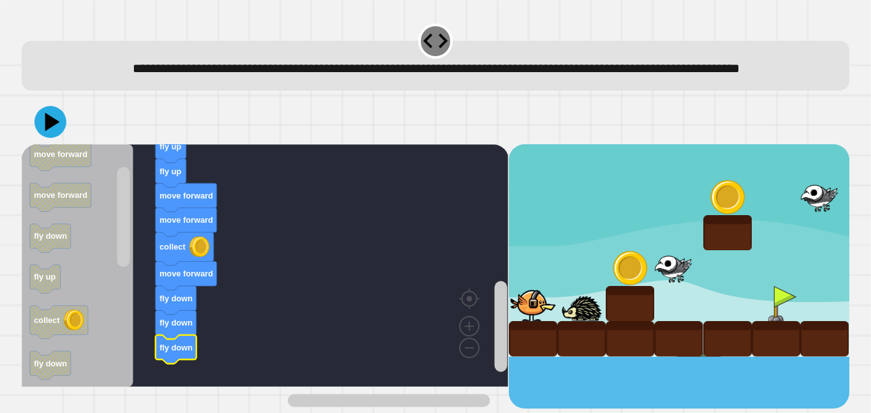
click at [44, 138] on icon at bounding box center [50, 122] width 32 height 32
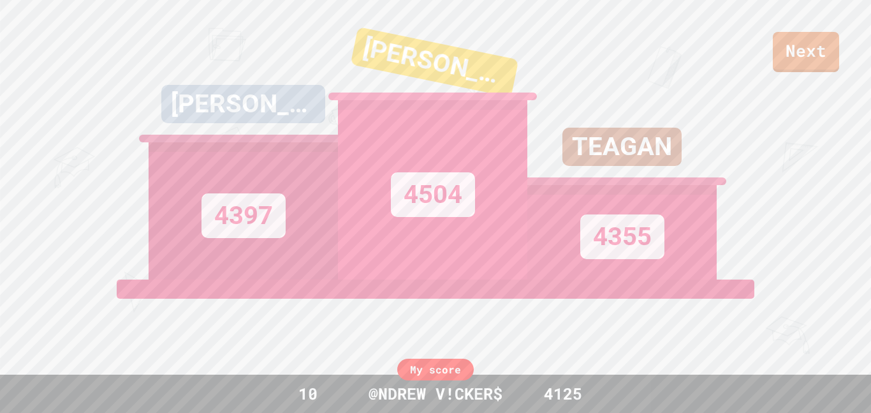
click at [827, 40] on link "Next" at bounding box center [806, 52] width 66 height 40
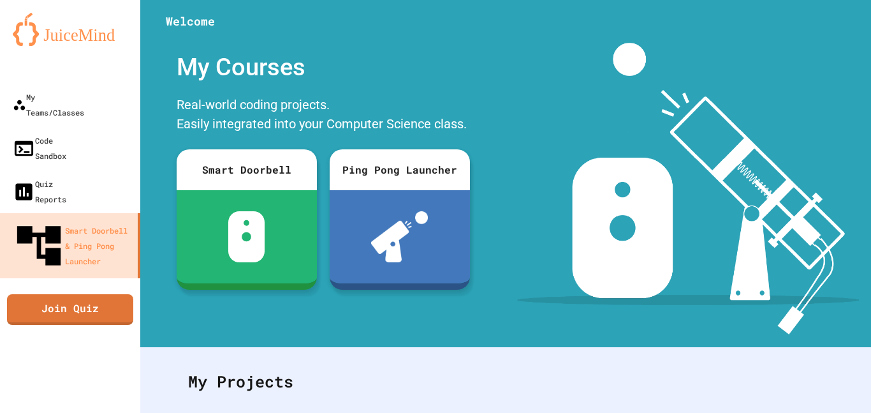
click at [32, 294] on link "Join Quiz" at bounding box center [70, 309] width 126 height 31
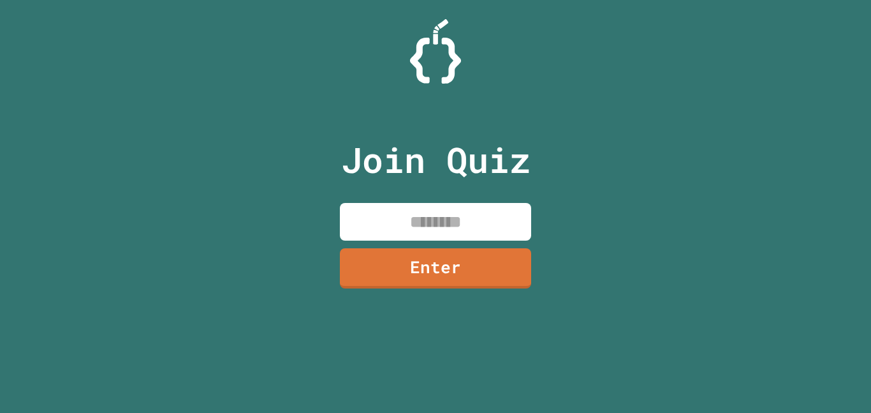
click at [528, 226] on input at bounding box center [435, 222] width 191 height 38
type input "********"
click at [516, 255] on link "Enter" at bounding box center [435, 268] width 191 height 40
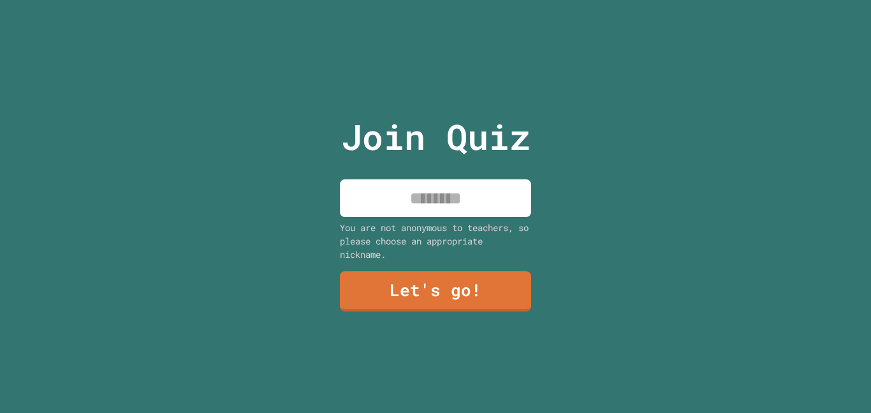
click at [490, 208] on input at bounding box center [435, 198] width 191 height 38
type input "**********"
click at [489, 285] on link "Let's go!" at bounding box center [435, 291] width 191 height 40
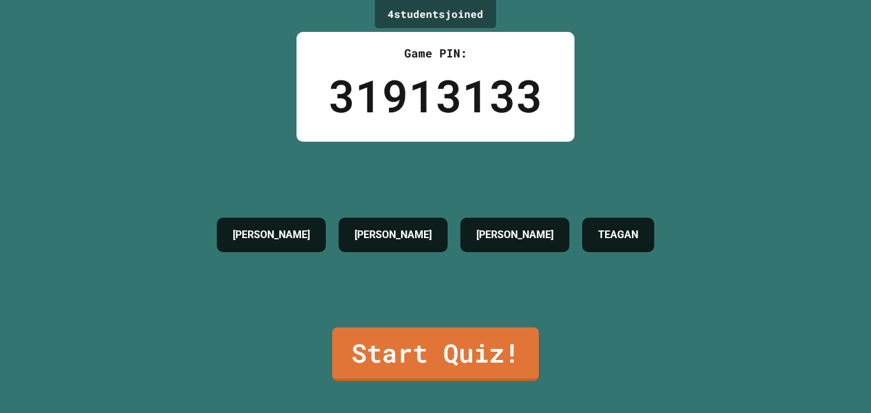
click at [508, 351] on link "Start Quiz!" at bounding box center [435, 354] width 207 height 54
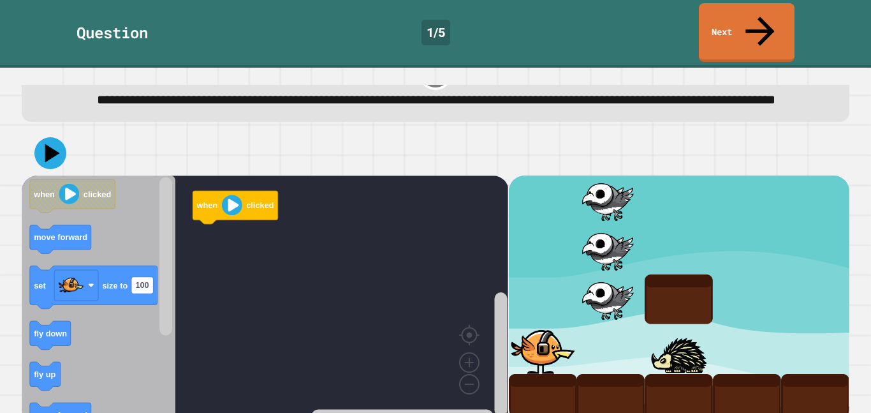
scroll to position [43, 0]
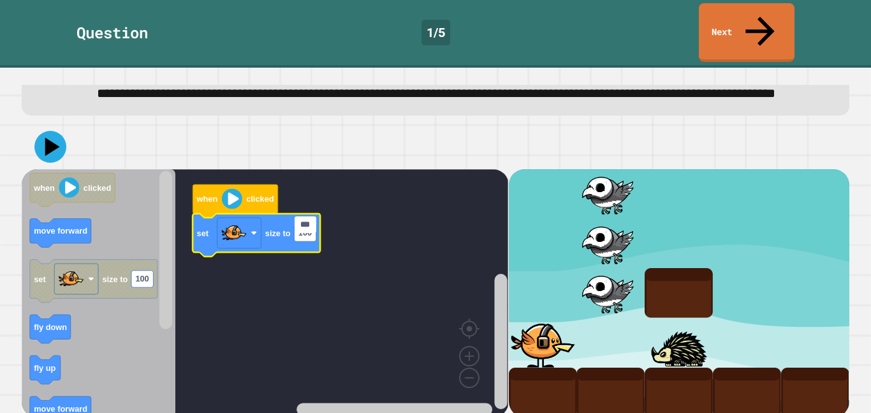
type input "*"
type input "********"
click at [52, 137] on icon at bounding box center [52, 146] width 15 height 19
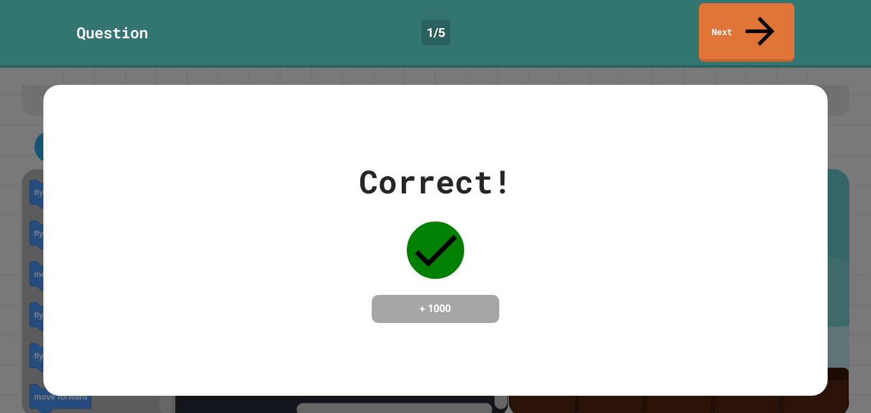
click at [745, 5] on link "Next" at bounding box center [747, 32] width 96 height 59
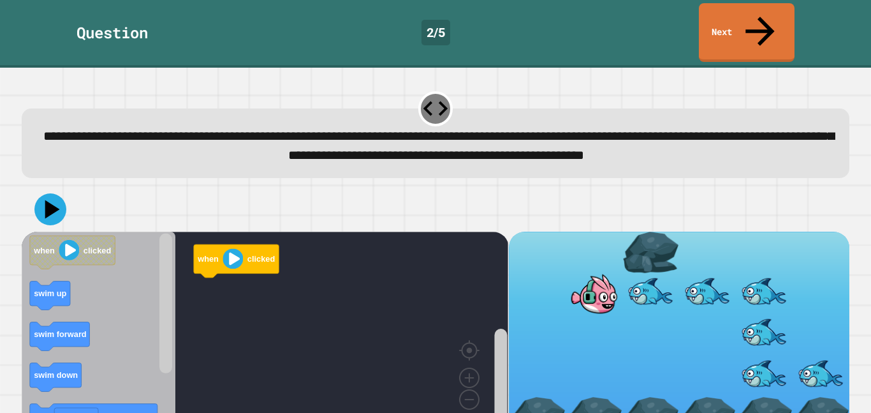
scroll to position [22, 0]
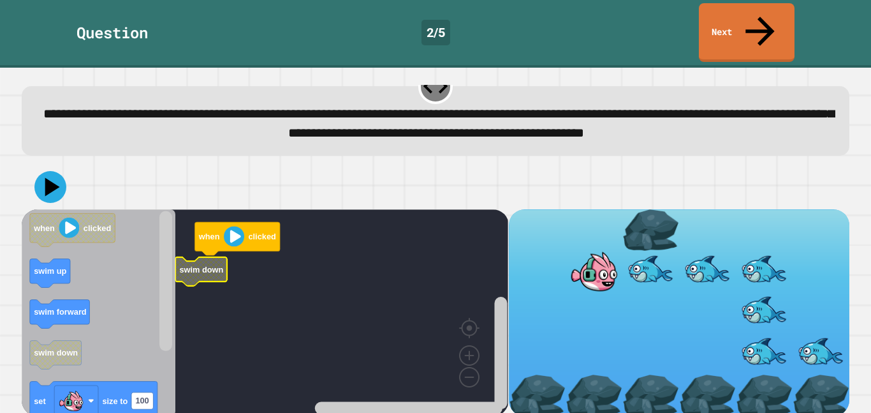
click at [854, 265] on div "**********" at bounding box center [435, 240] width 871 height 345
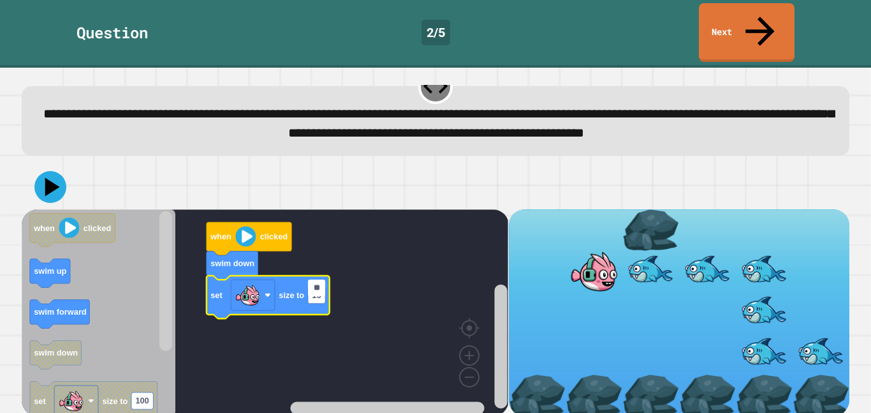
type input "***"
click at [61, 179] on icon at bounding box center [50, 187] width 32 height 32
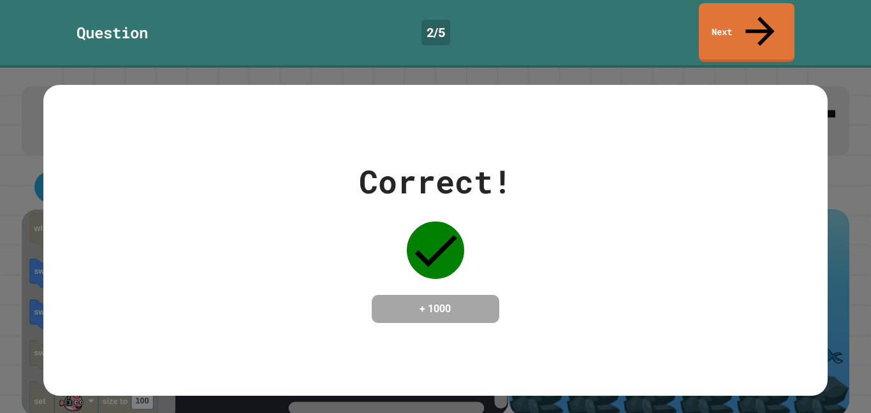
click at [745, 29] on link "Next" at bounding box center [747, 32] width 96 height 59
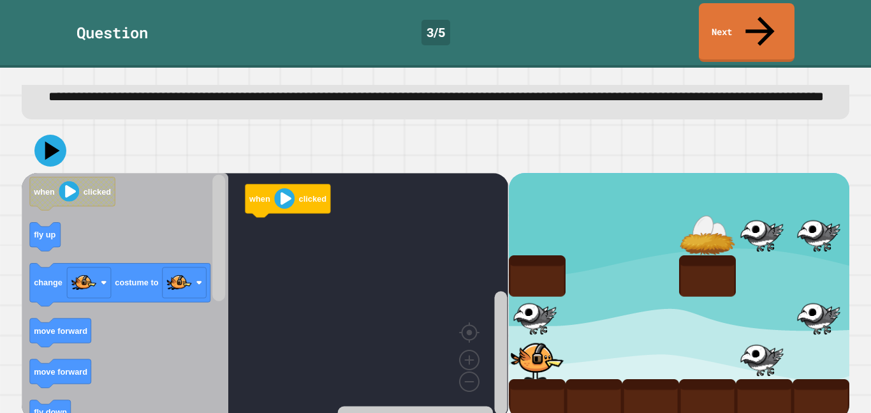
scroll to position [105, 0]
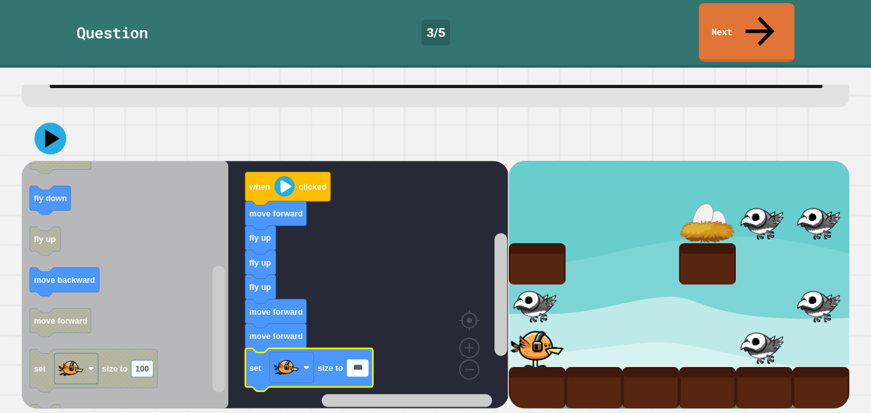
type input "*"
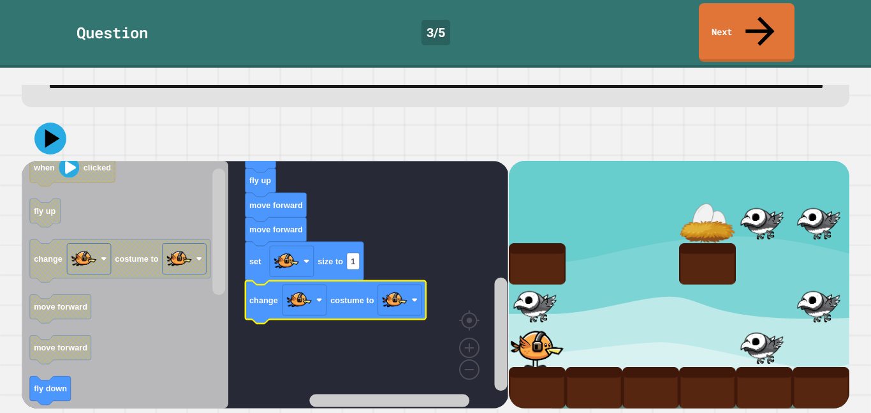
click at [0, 0] on div at bounding box center [0, 0] width 0 height 0
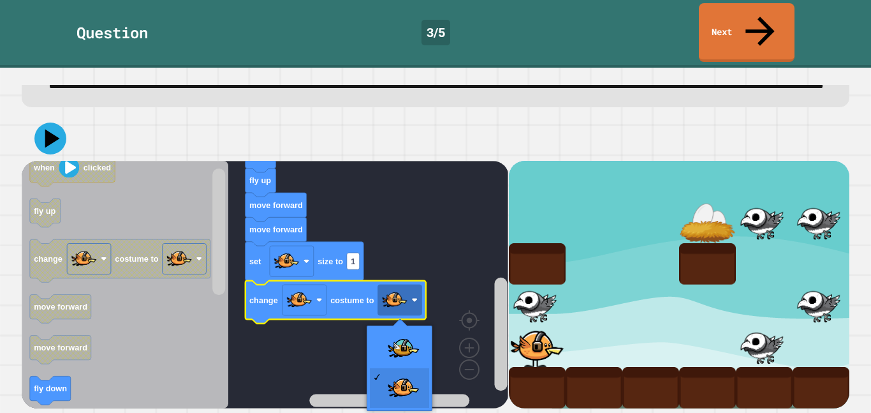
click at [403, 355] on rect "Blockly Workspace" at bounding box center [265, 285] width 487 height 248
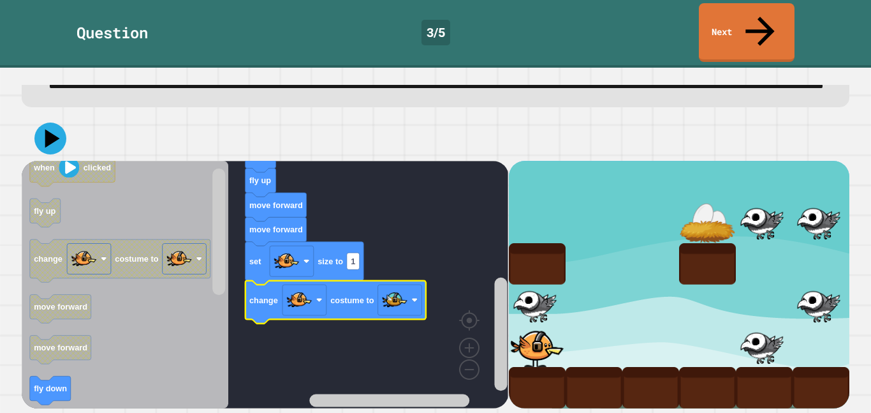
click at [52, 146] on icon at bounding box center [50, 138] width 32 height 32
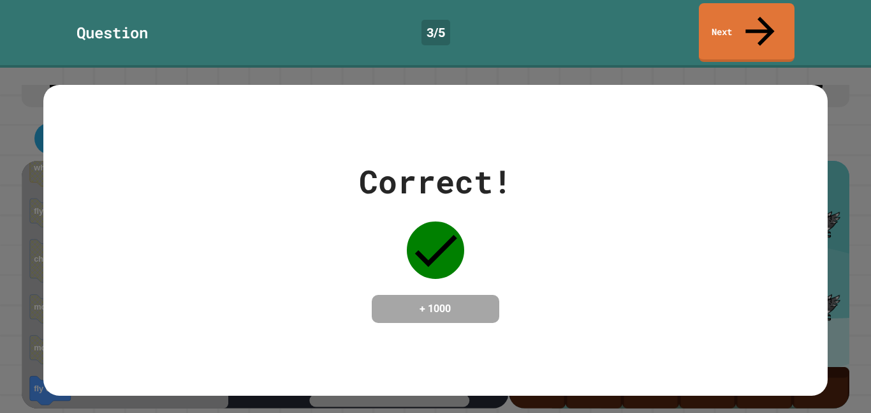
click at [725, 30] on link "Next" at bounding box center [747, 32] width 96 height 59
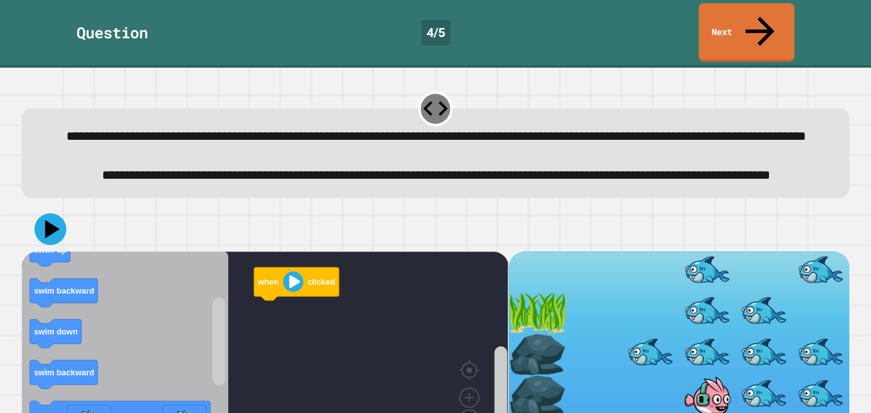
scroll to position [64, 0]
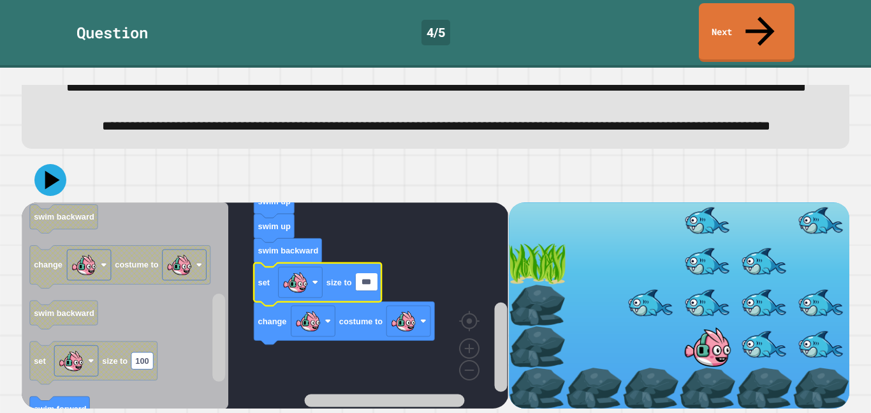
type input "*"
click at [387, 325] on rect "Blockly Workspace" at bounding box center [409, 321] width 44 height 31
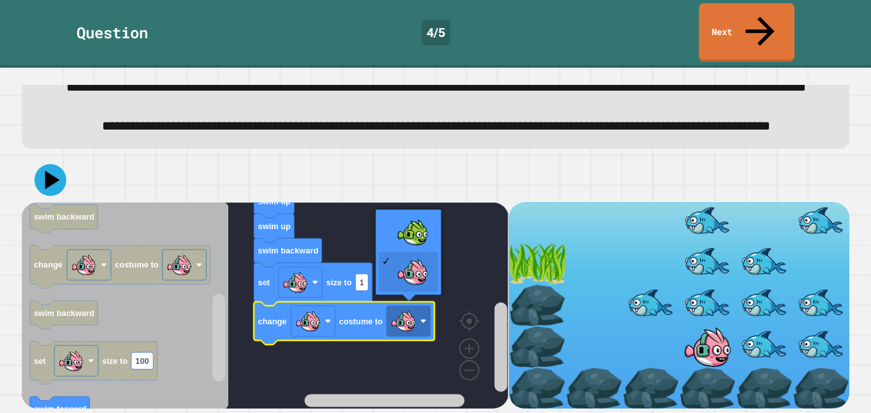
click at [393, 233] on rect "Blockly Workspace" at bounding box center [265, 305] width 487 height 207
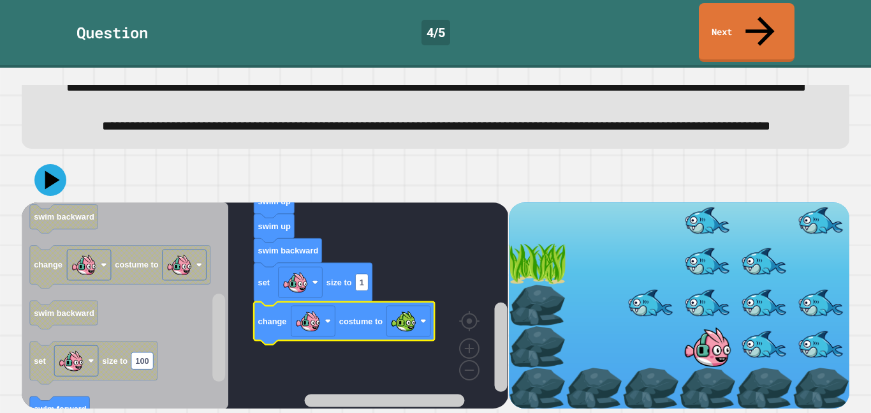
click at [38, 192] on icon at bounding box center [50, 180] width 32 height 32
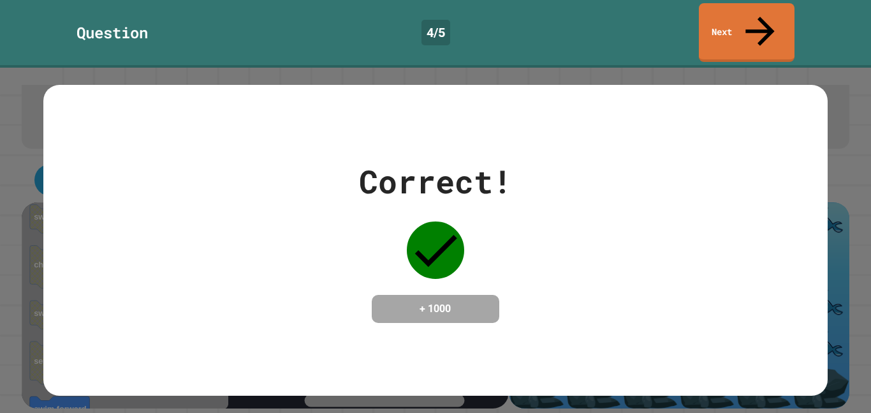
click at [752, 17] on link "Next" at bounding box center [747, 32] width 96 height 59
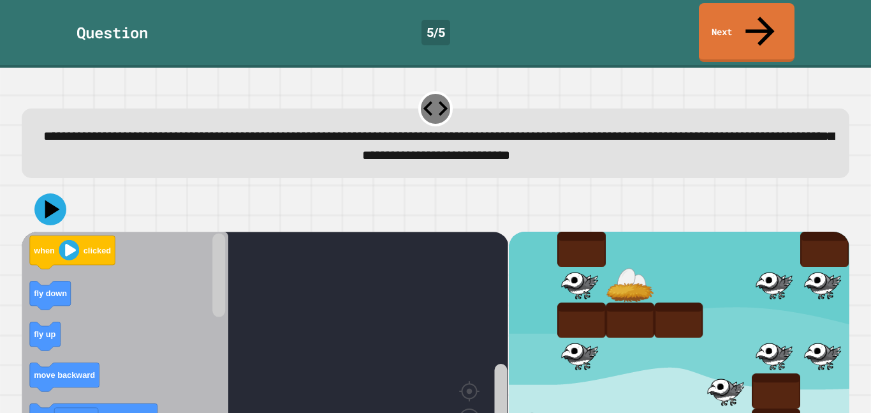
scroll to position [43, 0]
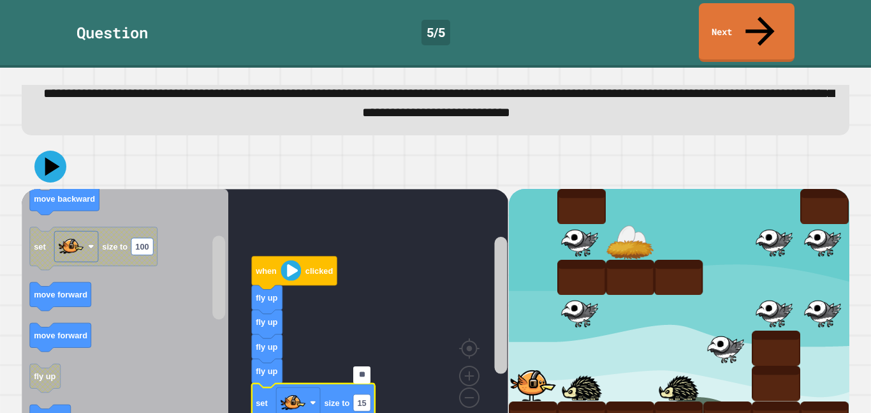
type input "***"
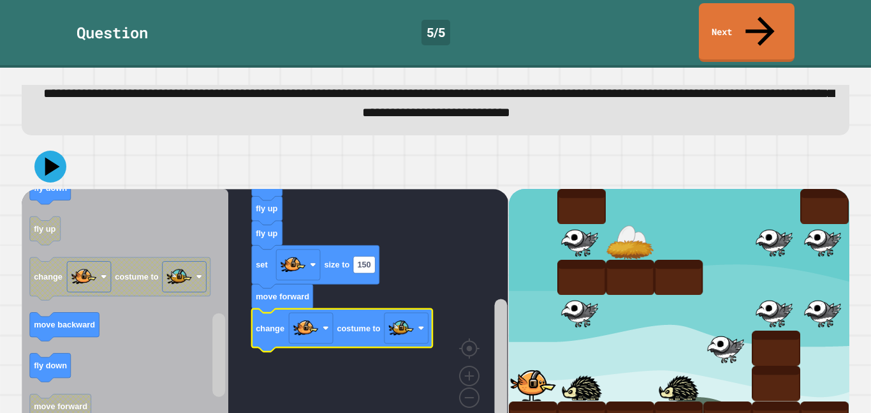
click at [43, 151] on icon at bounding box center [50, 167] width 32 height 32
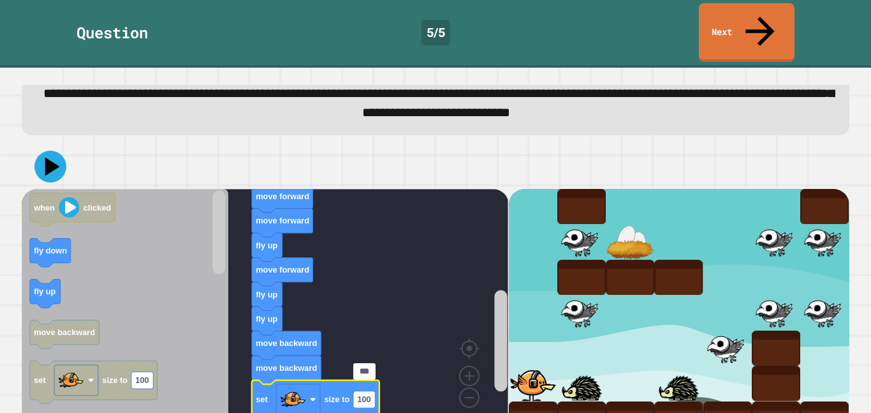
type input "*"
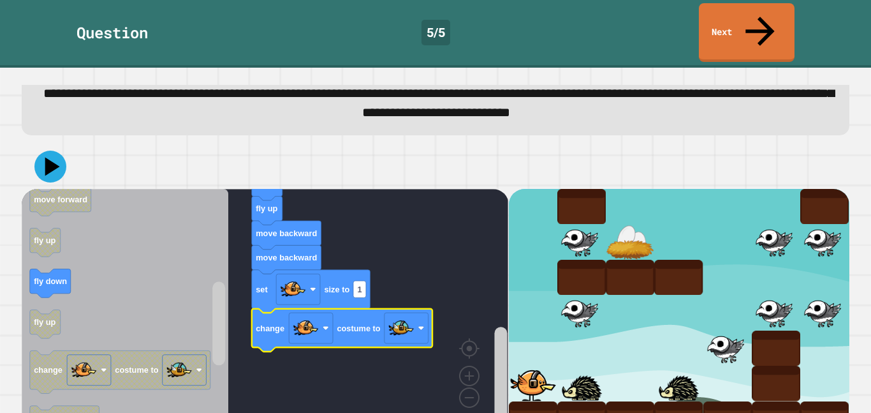
click at [62, 151] on icon at bounding box center [50, 167] width 32 height 32
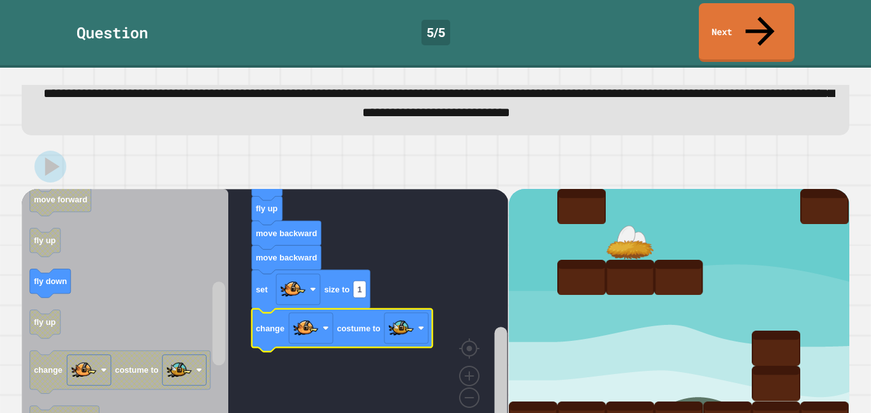
click at [739, 24] on link "Next" at bounding box center [747, 32] width 96 height 59
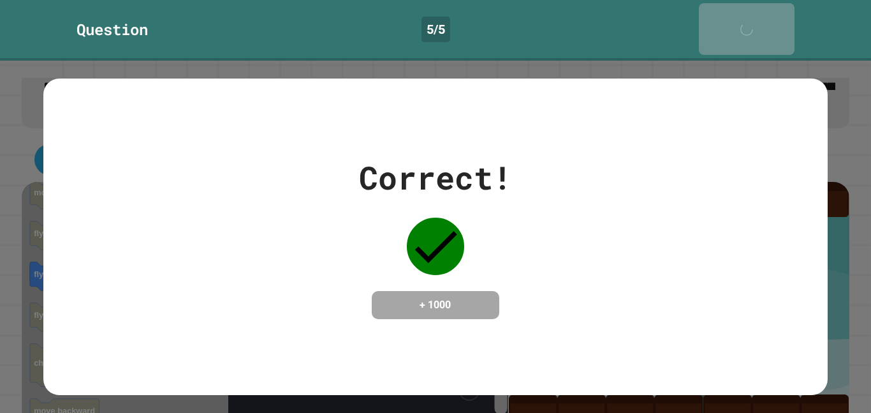
scroll to position [41, 0]
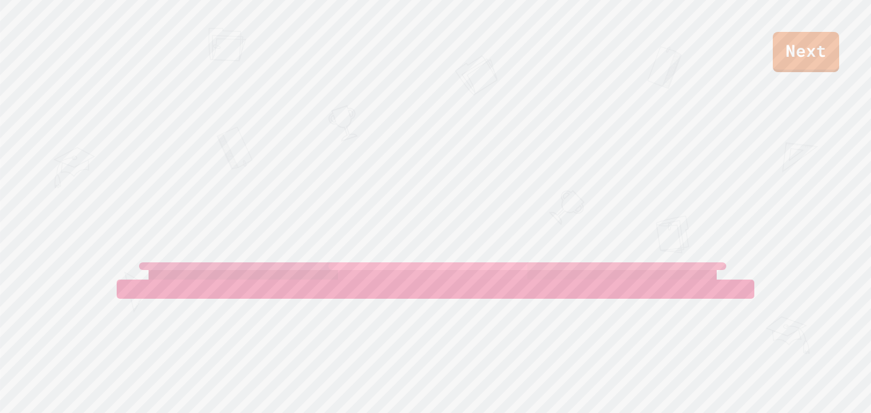
click at [809, 50] on link "Next" at bounding box center [806, 52] width 66 height 40
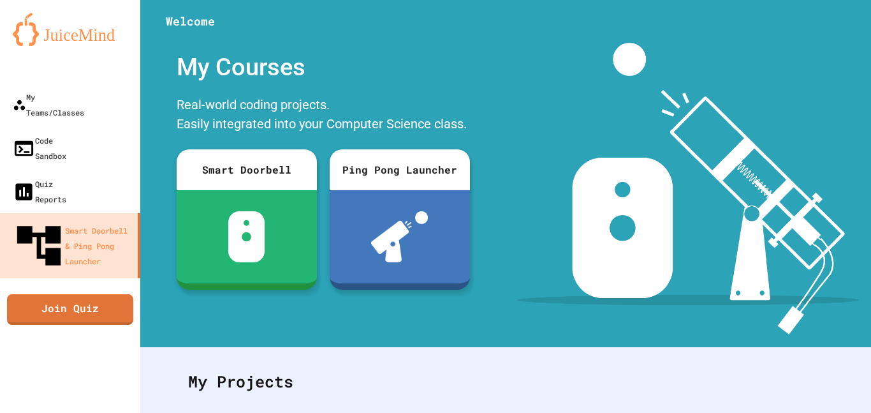
click at [46, 294] on link "Join Quiz" at bounding box center [70, 309] width 126 height 31
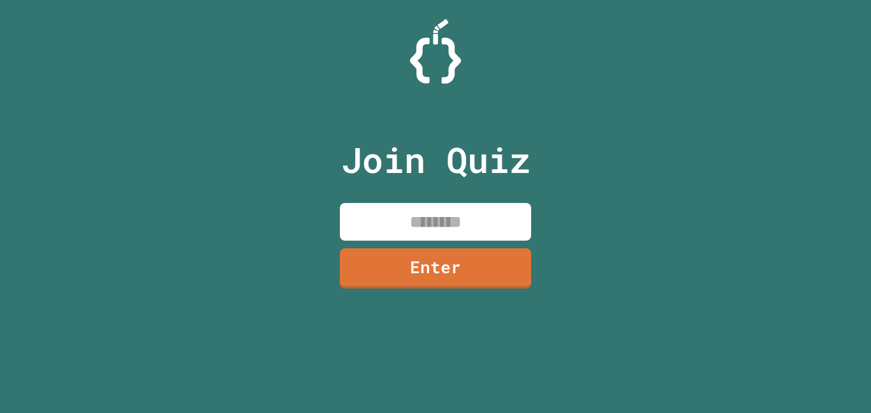
click at [447, 226] on input at bounding box center [435, 222] width 191 height 38
type input "********"
click at [466, 285] on link "Enter" at bounding box center [435, 268] width 191 height 40
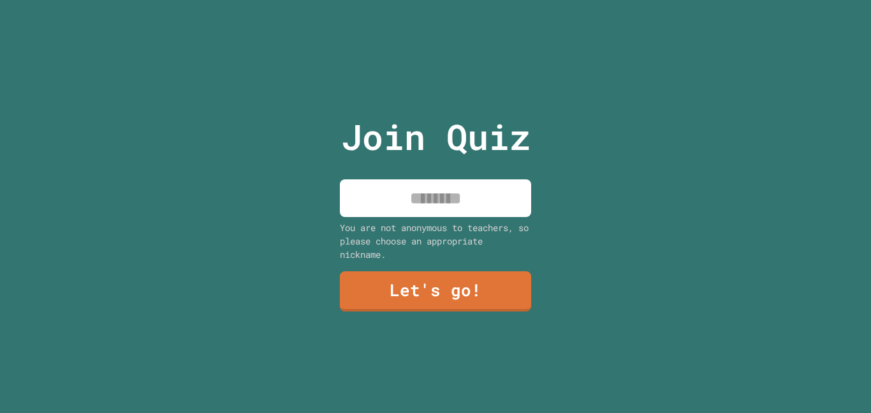
click at [512, 200] on input at bounding box center [435, 198] width 191 height 38
type input "**********"
click at [500, 292] on link "Let's go!" at bounding box center [435, 291] width 191 height 40
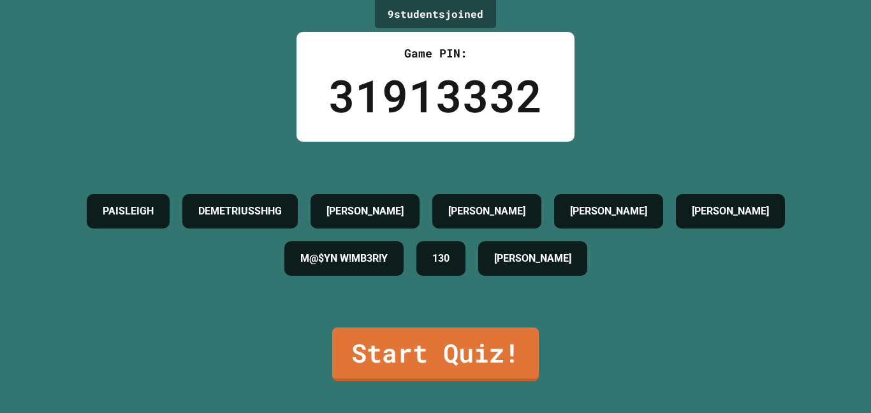
click at [489, 357] on link "Start Quiz!" at bounding box center [435, 354] width 207 height 54
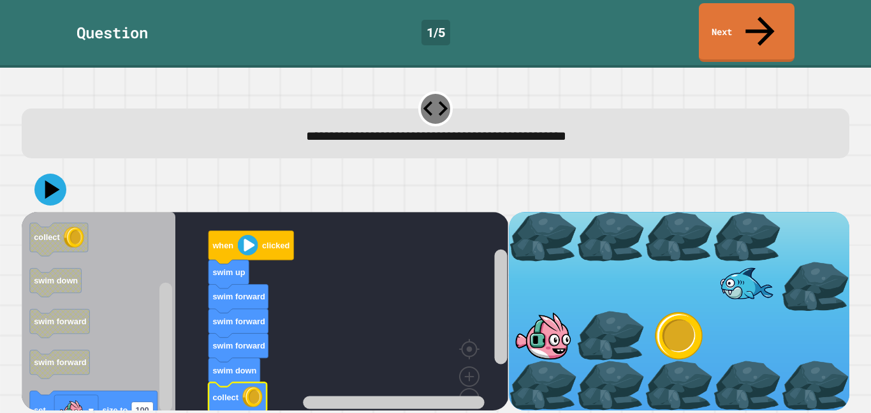
click at [47, 174] on icon at bounding box center [50, 190] width 32 height 32
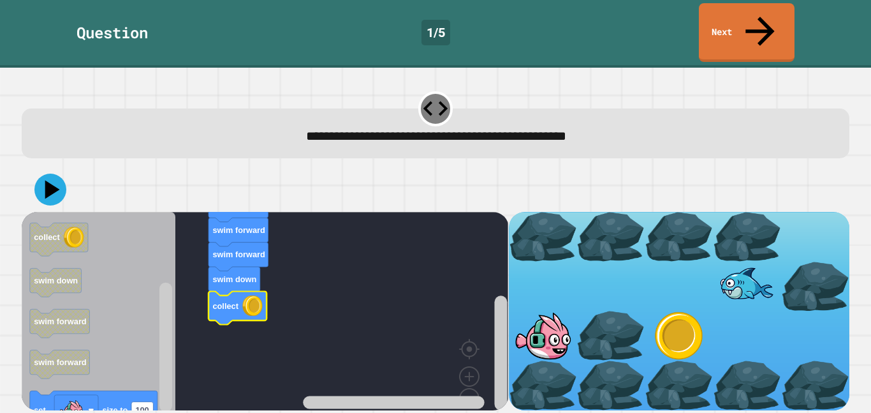
click at [36, 174] on button at bounding box center [50, 190] width 32 height 32
click at [40, 174] on icon at bounding box center [50, 190] width 32 height 32
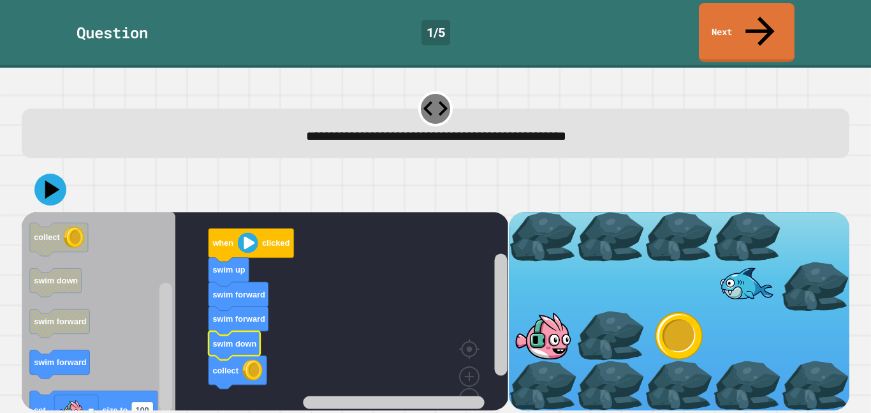
click at [55, 180] on icon at bounding box center [52, 189] width 15 height 19
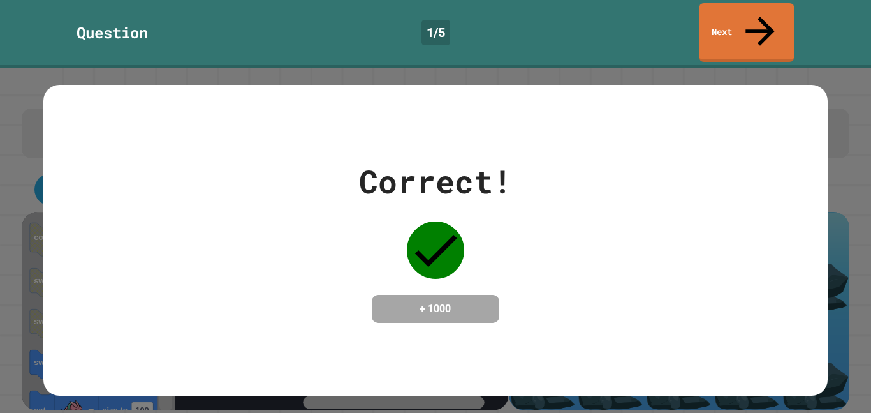
click at [772, 17] on link "Next" at bounding box center [747, 32] width 96 height 59
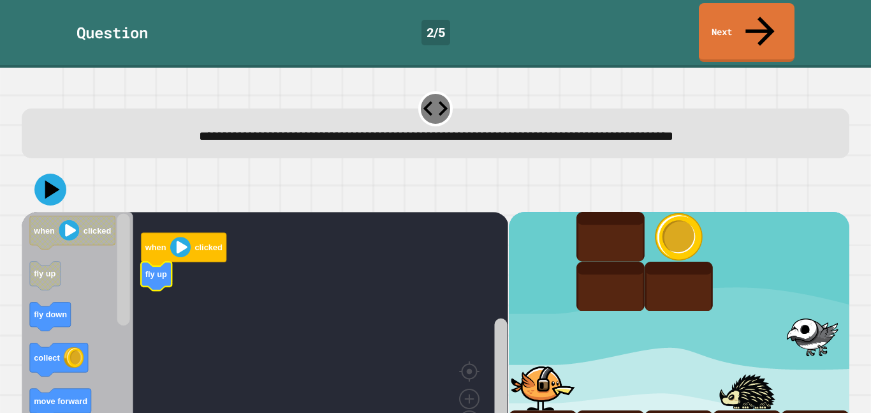
scroll to position [22, 0]
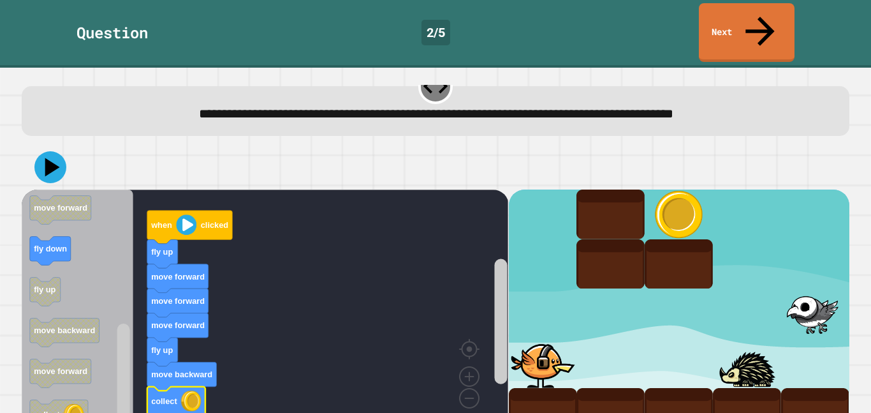
click at [49, 151] on icon at bounding box center [50, 167] width 32 height 32
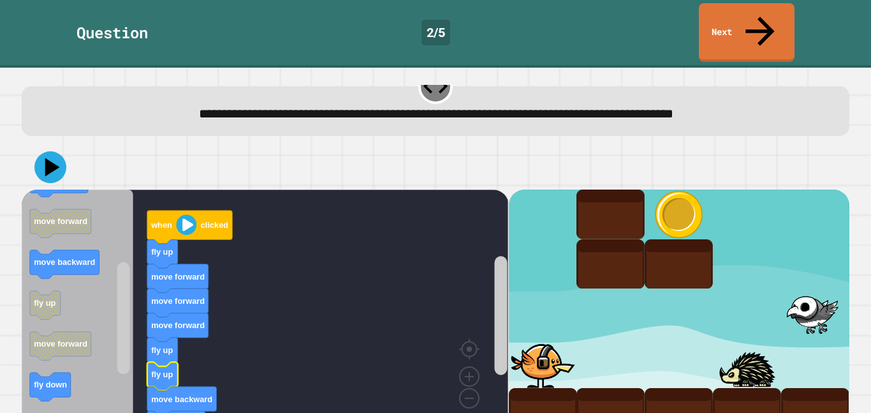
click at [53, 151] on icon at bounding box center [50, 167] width 32 height 32
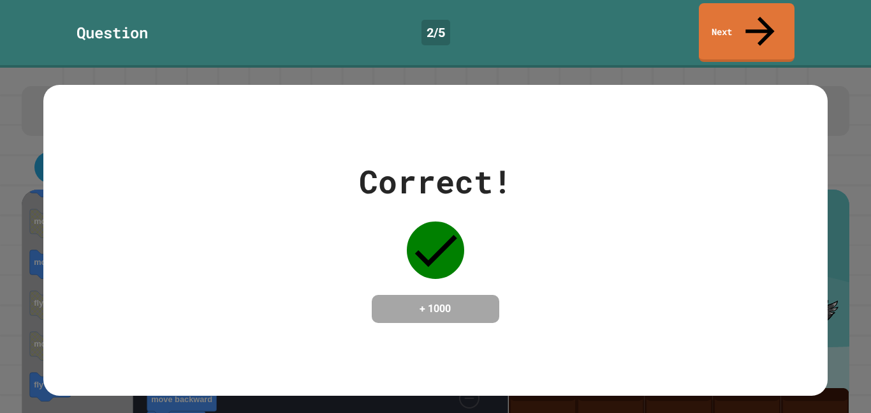
click at [763, 29] on link "Next" at bounding box center [747, 32] width 96 height 59
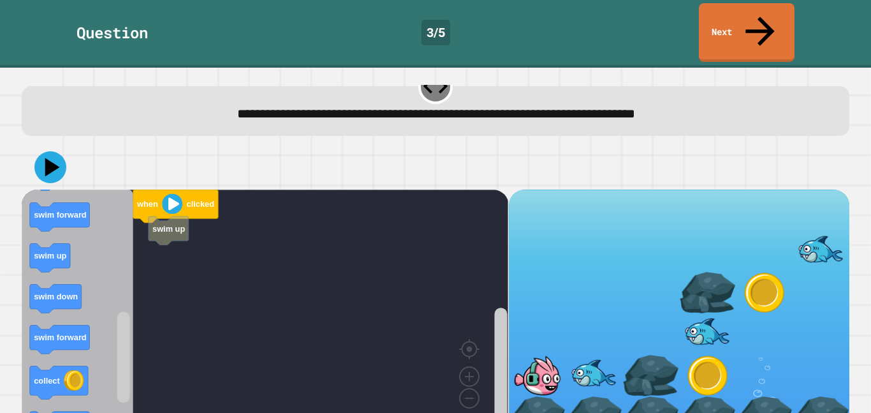
click at [766, 20] on icon at bounding box center [760, 31] width 43 height 43
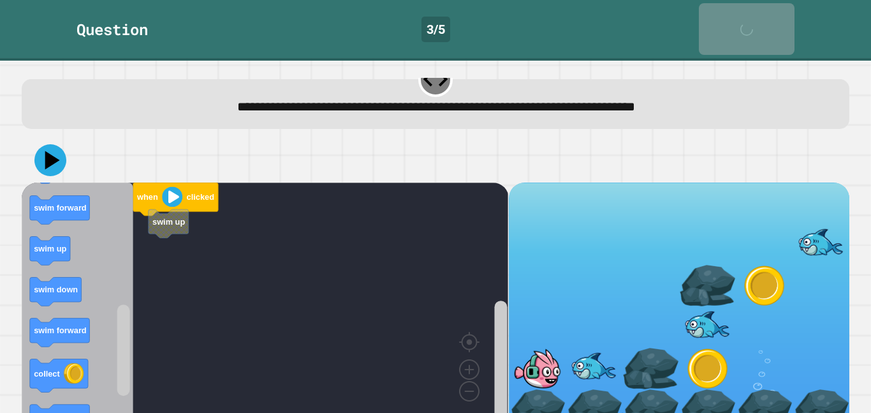
scroll to position [21, 0]
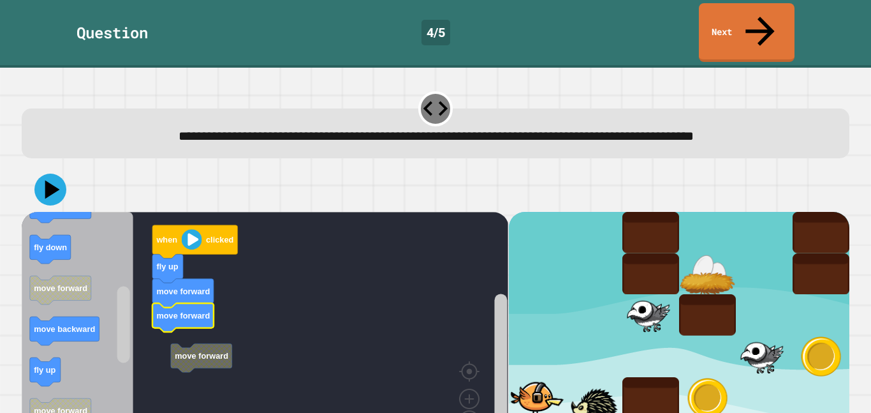
click at [149, 318] on rect "Blockly Workspace" at bounding box center [265, 336] width 487 height 248
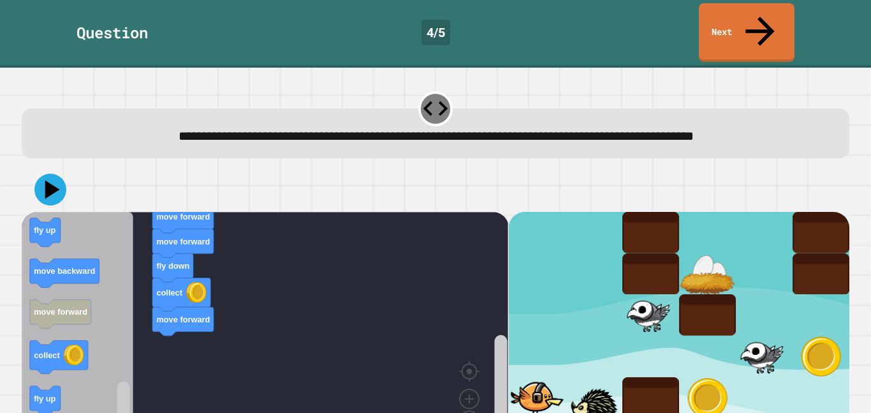
scroll to position [22, 0]
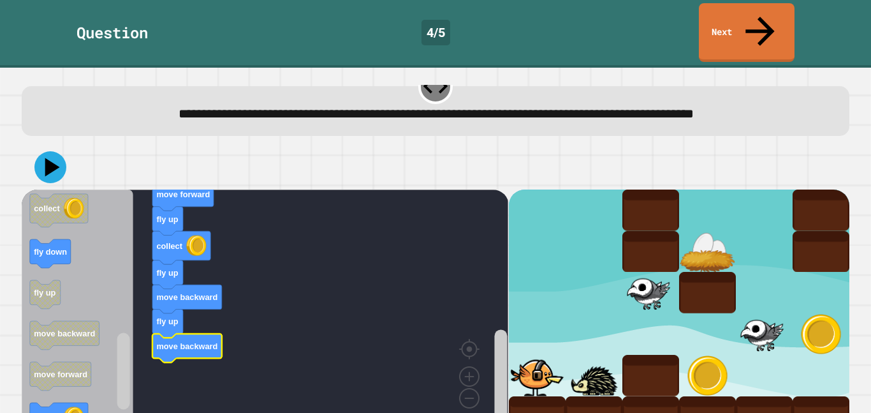
click at [61, 151] on icon at bounding box center [50, 167] width 32 height 32
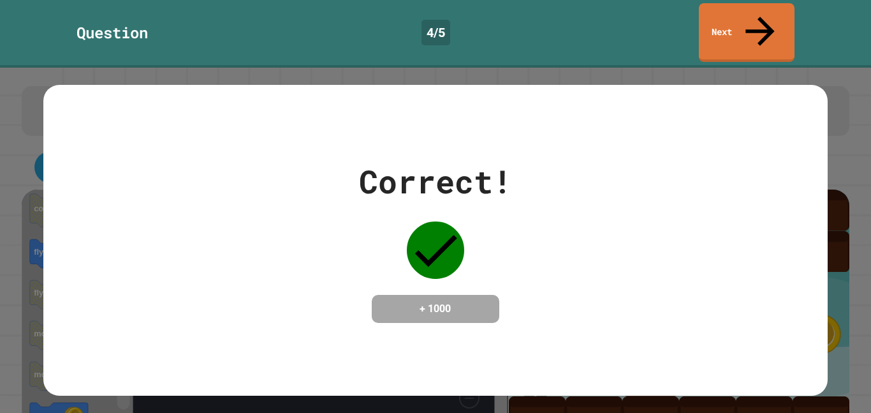
click at [778, 21] on link "Next" at bounding box center [747, 32] width 96 height 59
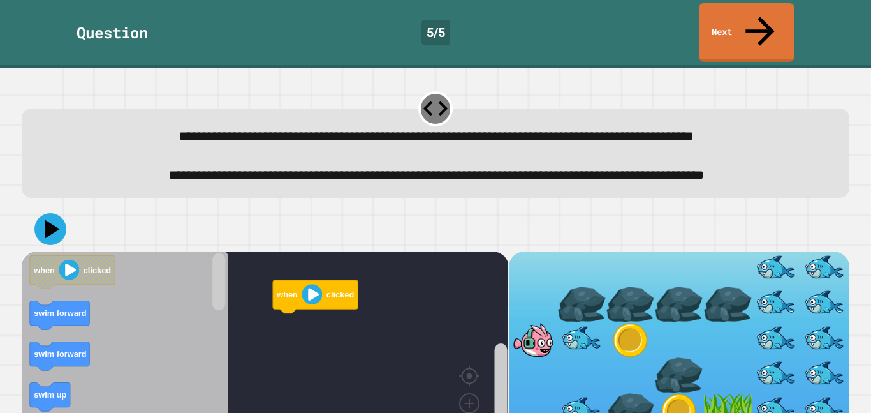
scroll to position [48, 0]
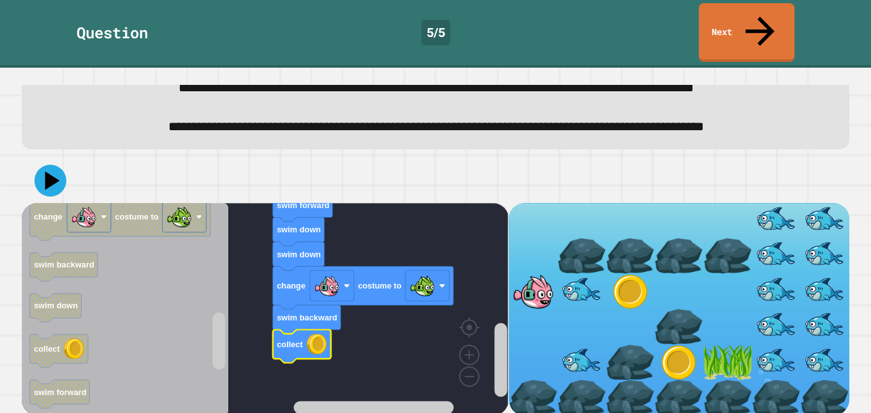
click at [47, 179] on icon at bounding box center [52, 180] width 15 height 19
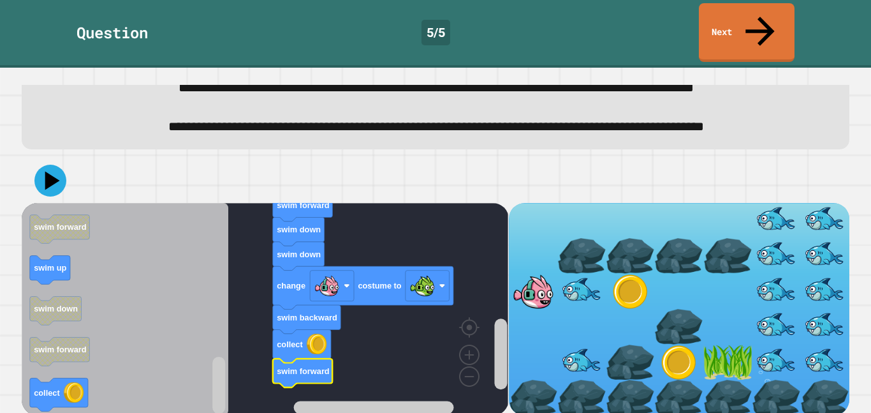
click at [45, 170] on icon at bounding box center [50, 181] width 32 height 32
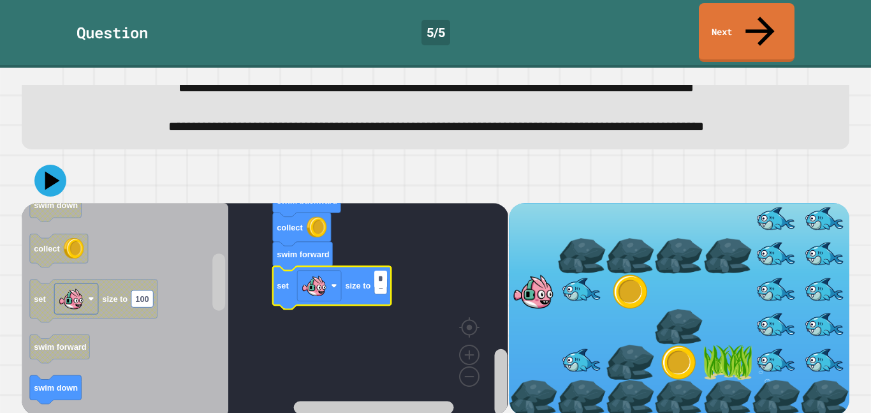
type input "*"
click at [41, 180] on icon at bounding box center [50, 181] width 32 height 32
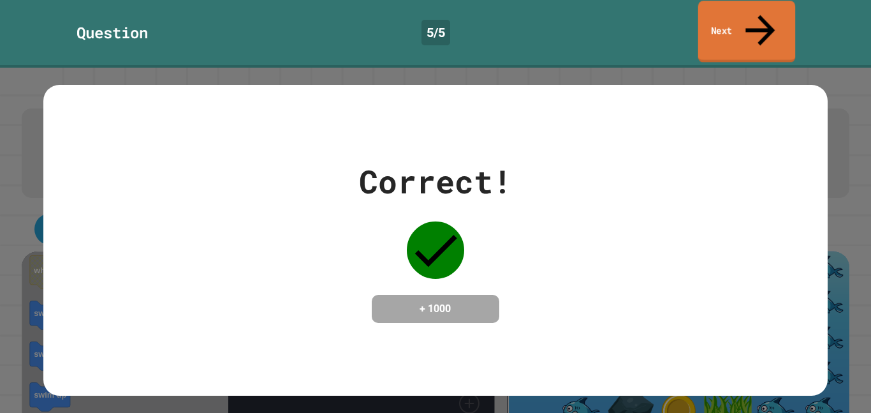
click at [704, 26] on link "Next" at bounding box center [747, 32] width 97 height 62
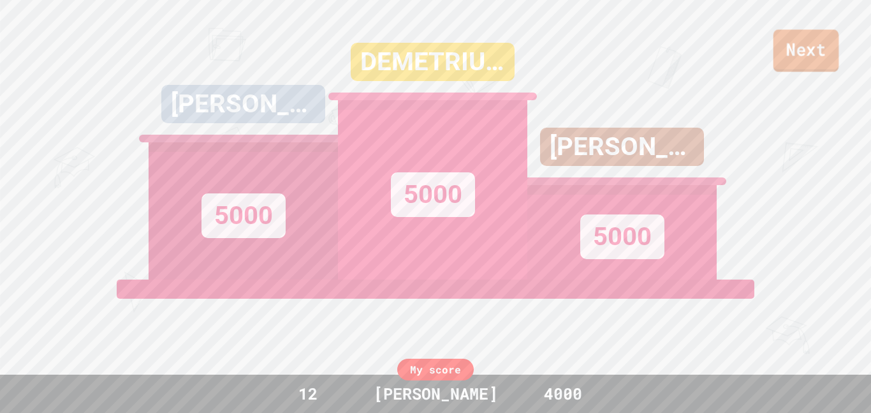
click at [806, 50] on link "Next" at bounding box center [807, 50] width 66 height 42
